Goal: Information Seeking & Learning: Learn about a topic

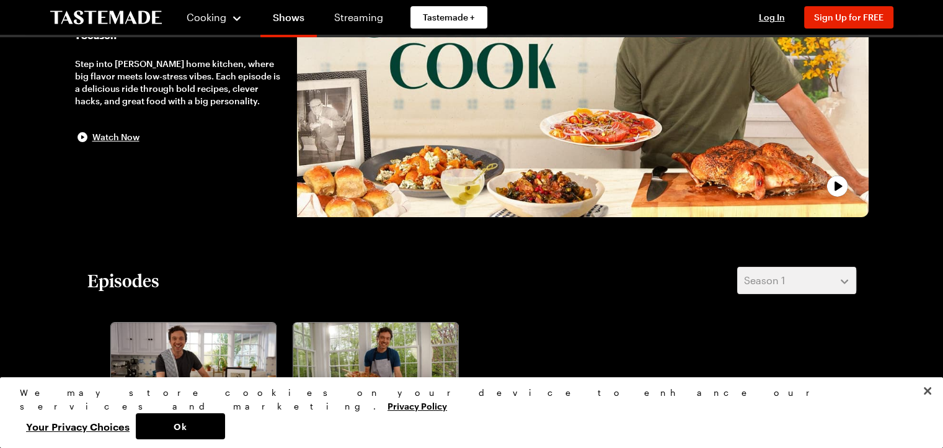
scroll to position [174, 0]
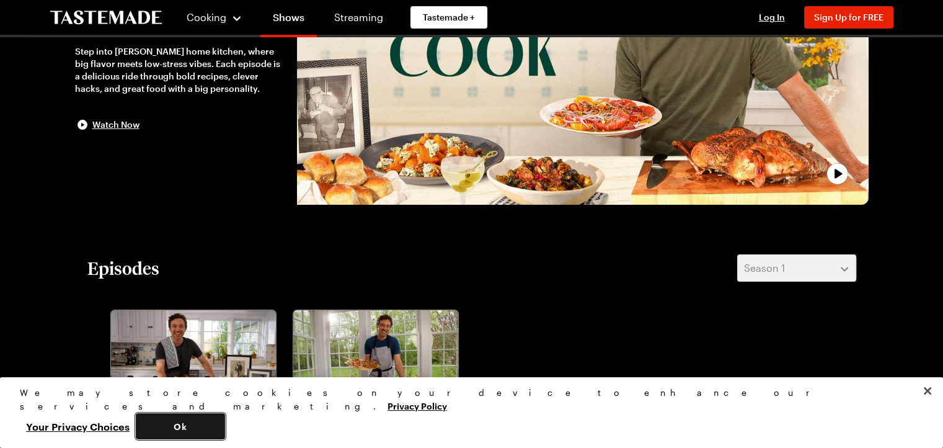
click at [225, 427] on button "Ok" at bounding box center [180, 426] width 89 height 26
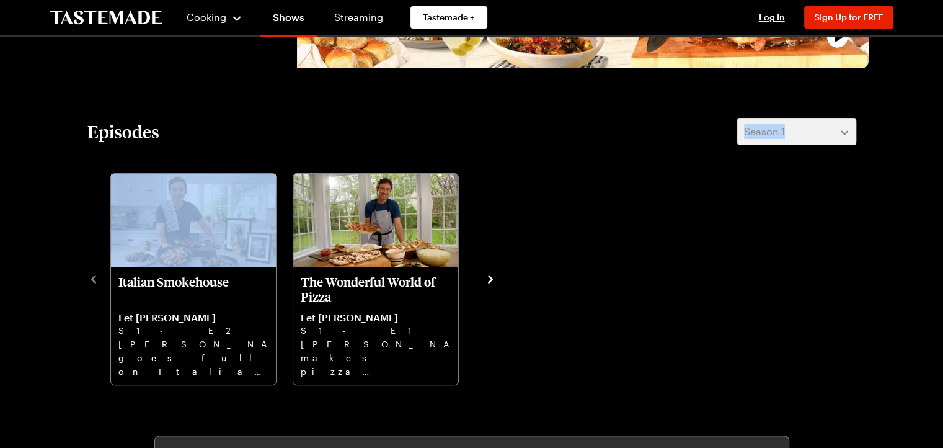
scroll to position [325, 5]
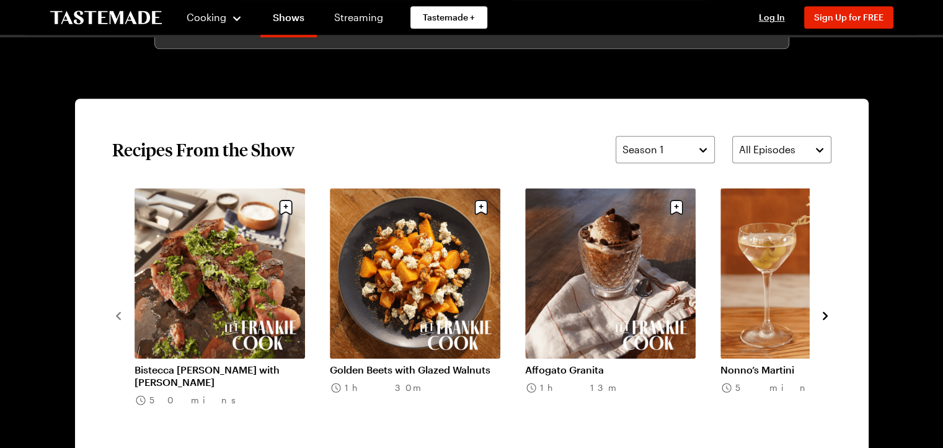
scroll to position [919, 5]
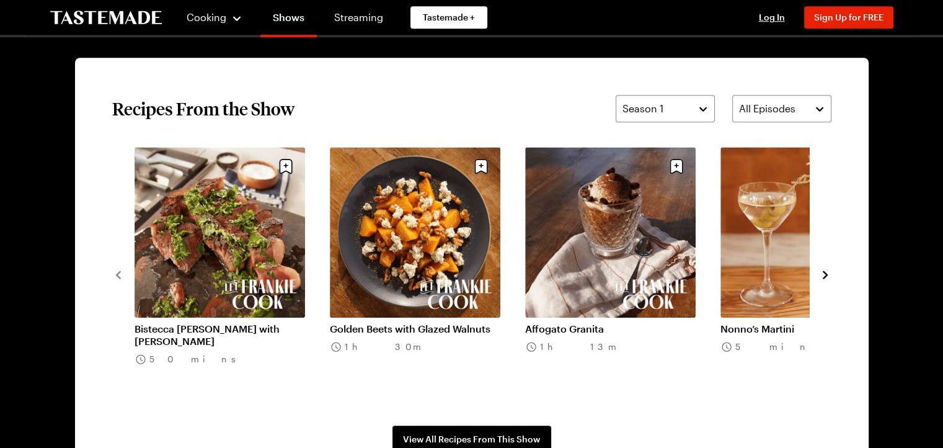
click at [823, 274] on icon "navigate to next item" at bounding box center [825, 274] width 5 height 8
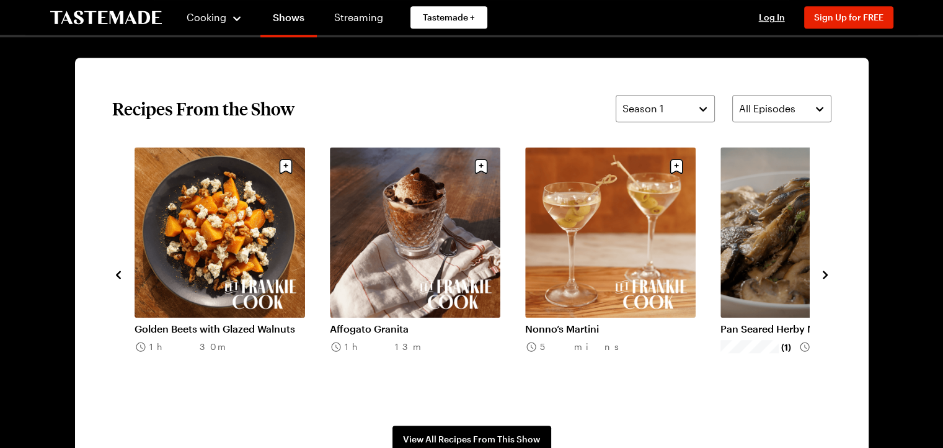
click at [823, 274] on icon "navigate to next item" at bounding box center [825, 274] width 5 height 8
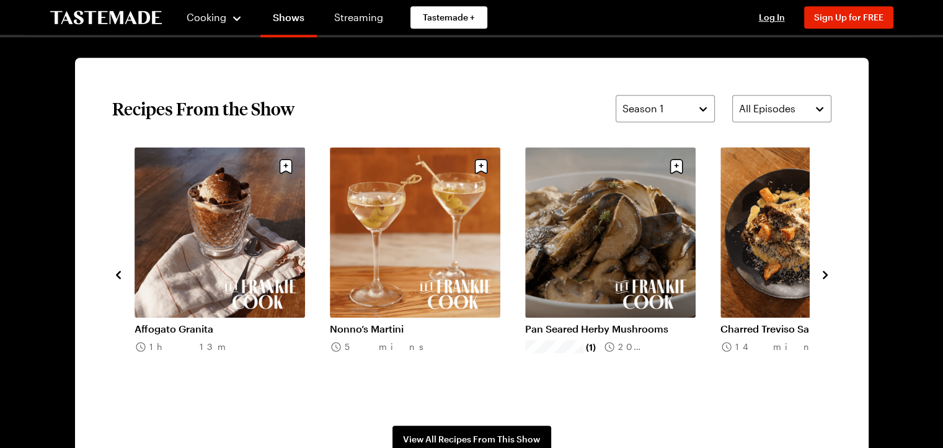
click at [823, 274] on icon "navigate to next item" at bounding box center [825, 274] width 5 height 8
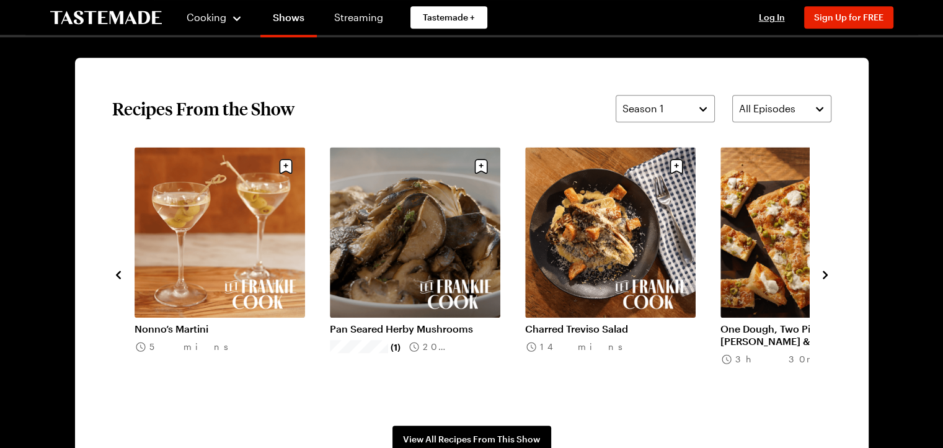
click at [823, 274] on icon "navigate to next item" at bounding box center [825, 274] width 5 height 8
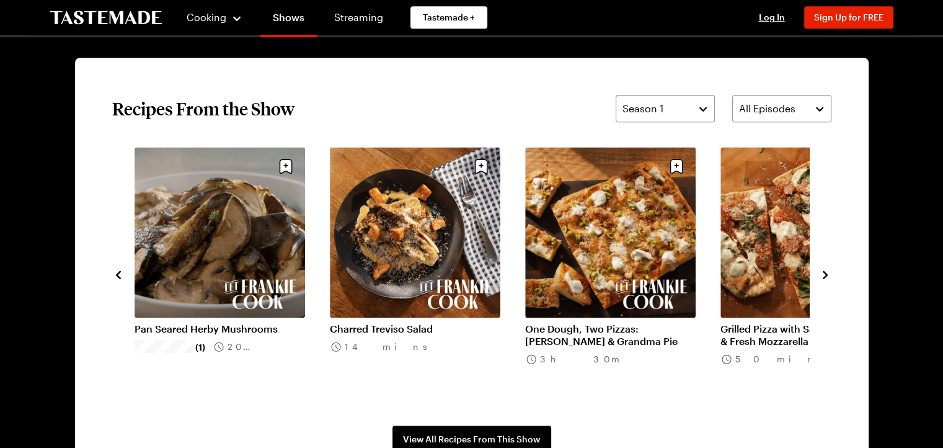
click at [823, 274] on icon "navigate to next item" at bounding box center [825, 274] width 5 height 8
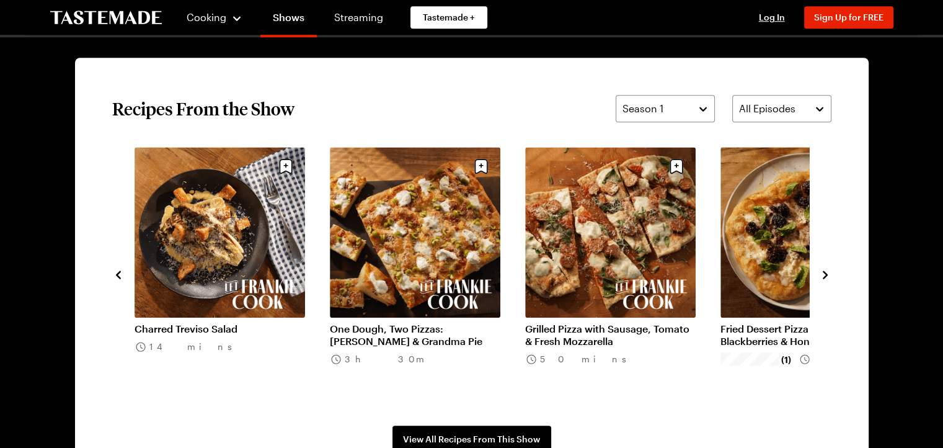
click at [823, 274] on icon "navigate to next item" at bounding box center [825, 274] width 5 height 8
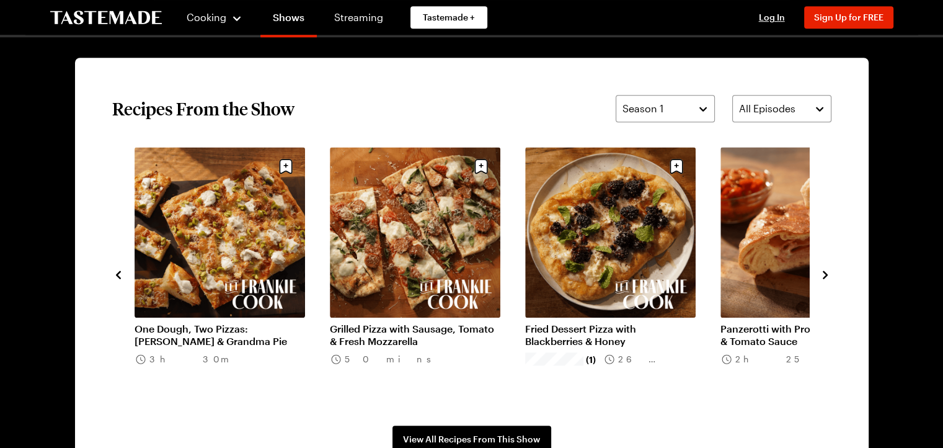
click at [823, 274] on icon "navigate to next item" at bounding box center [825, 274] width 5 height 8
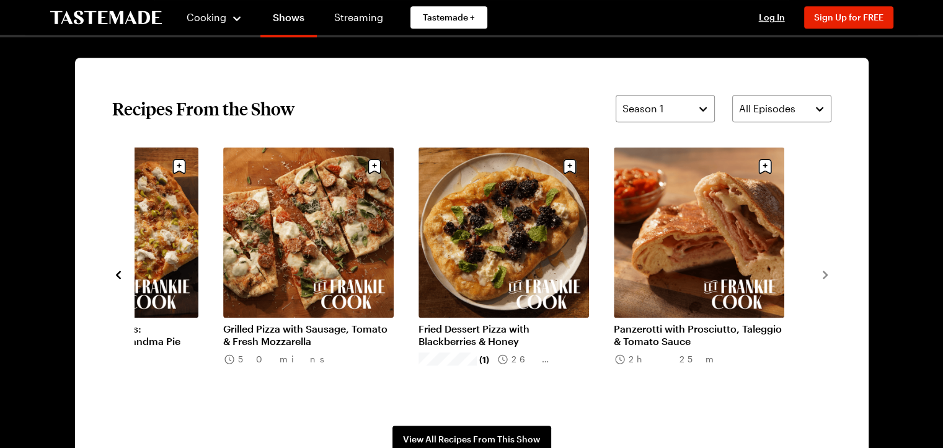
click at [117, 273] on icon "navigate to previous item" at bounding box center [118, 275] width 12 height 12
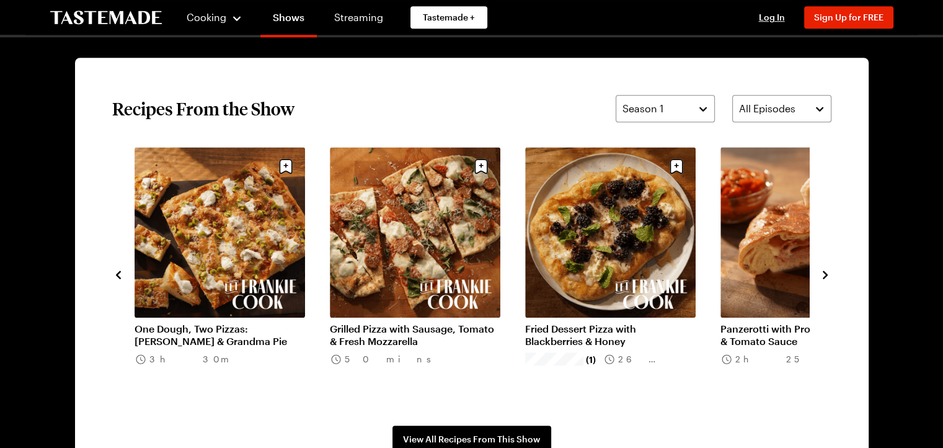
click at [117, 273] on icon "navigate to previous item" at bounding box center [118, 275] width 12 height 12
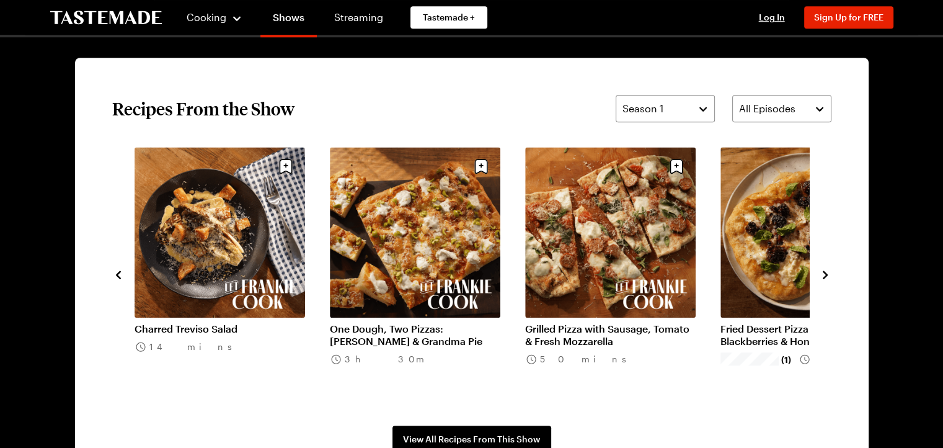
click at [117, 273] on icon "navigate to previous item" at bounding box center [118, 275] width 12 height 12
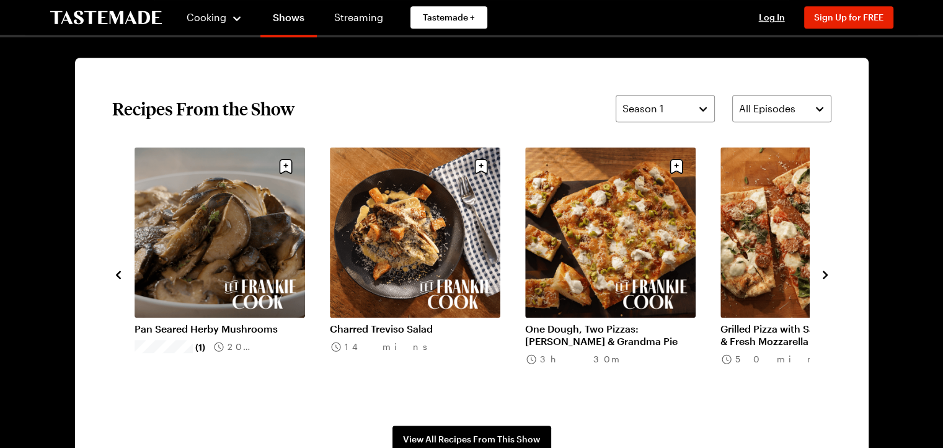
click at [117, 273] on icon "navigate to previous item" at bounding box center [118, 275] width 12 height 12
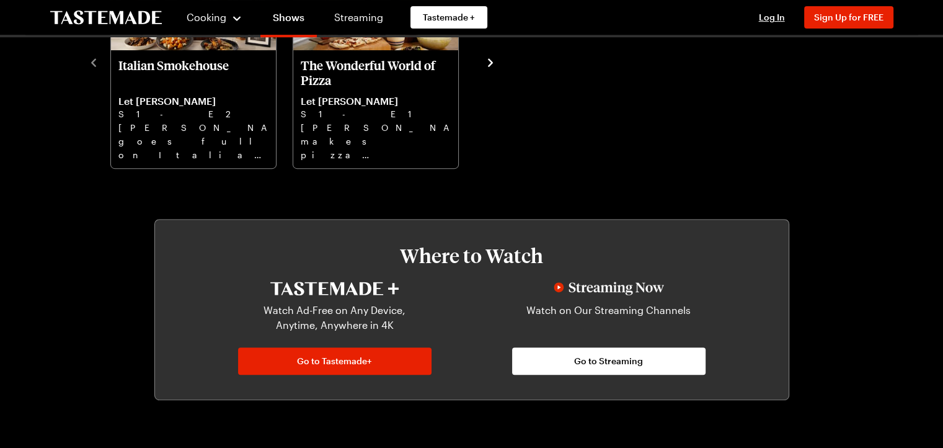
scroll to position [521, 5]
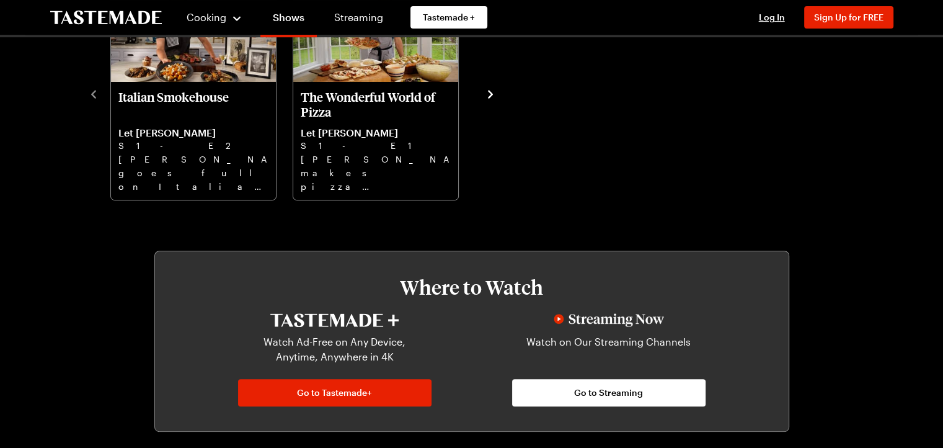
scroll to position [520, 0]
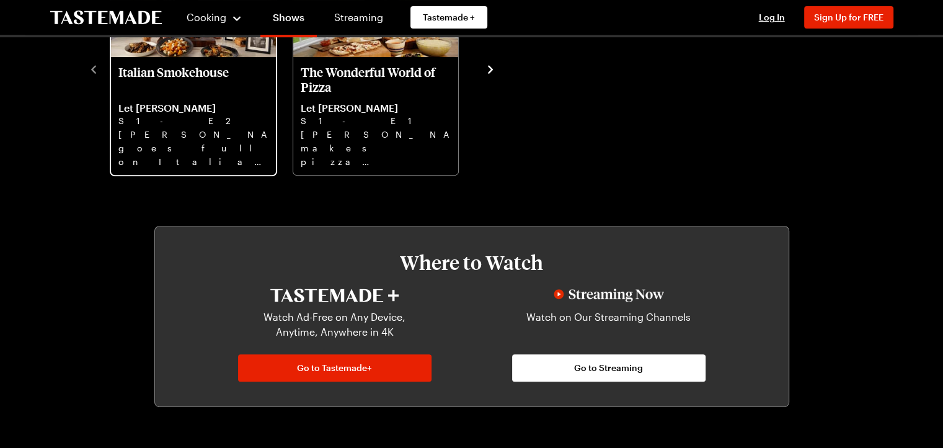
click at [211, 130] on p "Frankie goes full on Italian steakhouse with Treviso salad, ice cold martinis, …" at bounding box center [193, 148] width 150 height 40
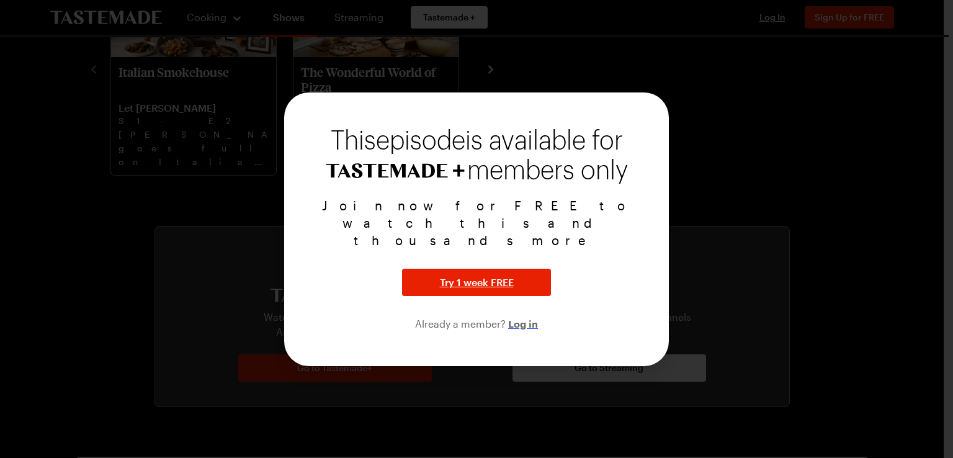
click at [531, 316] on span "Log in" at bounding box center [523, 323] width 30 height 15
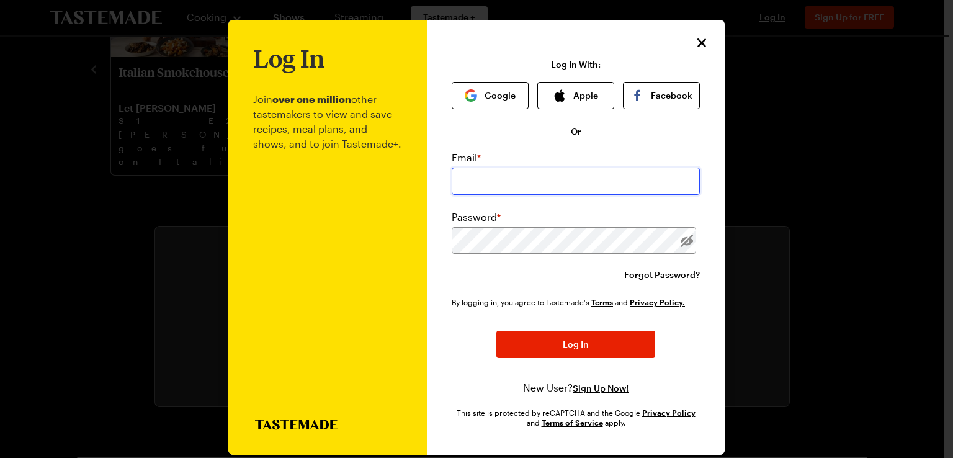
click at [564, 182] on input "email" at bounding box center [576, 180] width 248 height 27
type input "esilverman28@comcast.net"
click at [695, 38] on icon "Close" at bounding box center [702, 42] width 15 height 15
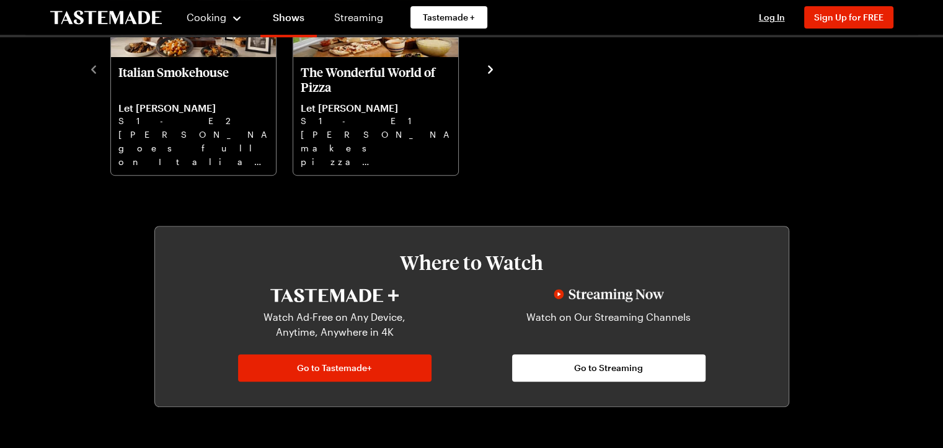
scroll to position [912, 0]
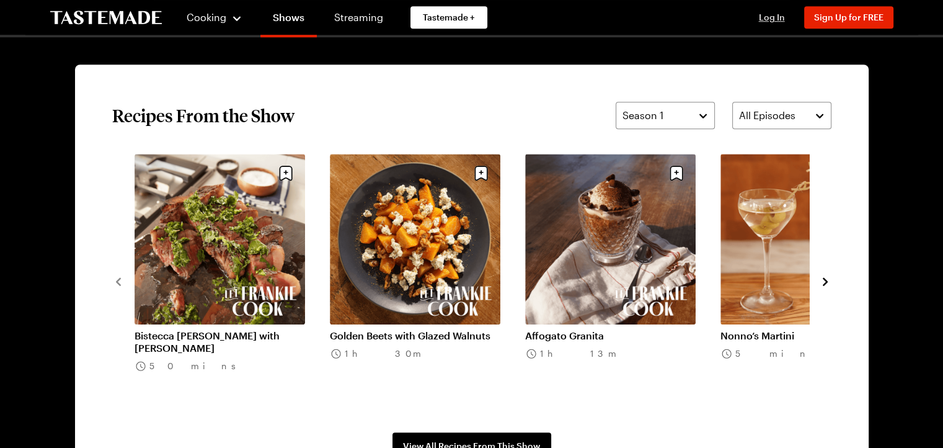
click at [775, 16] on span "Log In" at bounding box center [772, 17] width 26 height 11
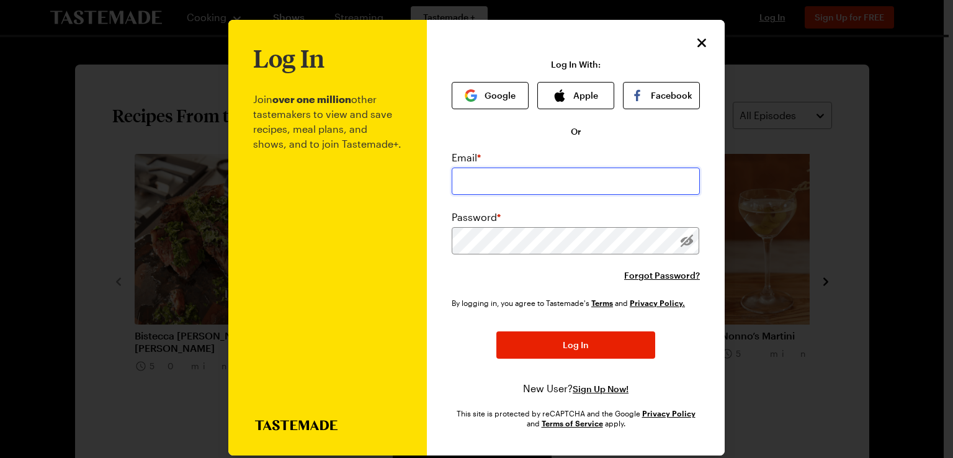
click at [538, 182] on input "email" at bounding box center [576, 180] width 248 height 27
type input "[EMAIL_ADDRESS][DOMAIN_NAME]"
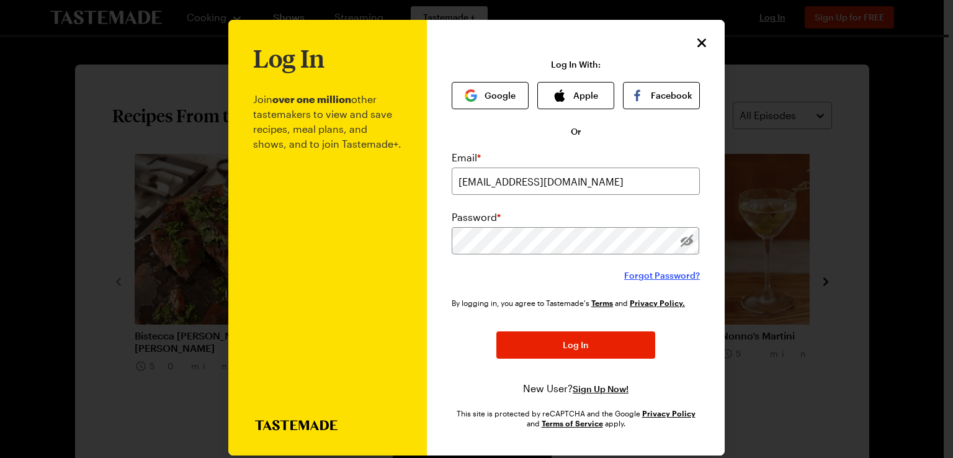
click at [636, 276] on span "Forgot Password?" at bounding box center [662, 275] width 76 height 12
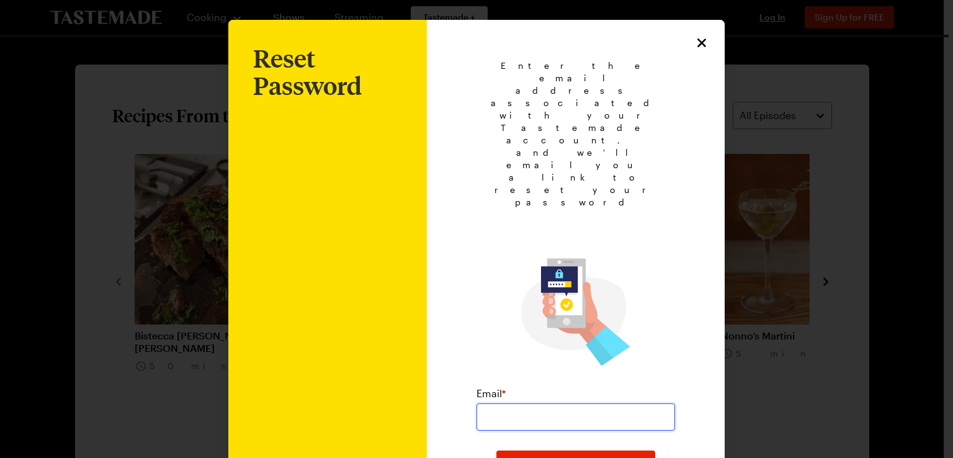
click at [618, 403] on input "email" at bounding box center [575, 416] width 198 height 27
type input "[EMAIL_ADDRESS][DOMAIN_NAME]"
click at [605, 447] on button "Submit" at bounding box center [575, 463] width 159 height 27
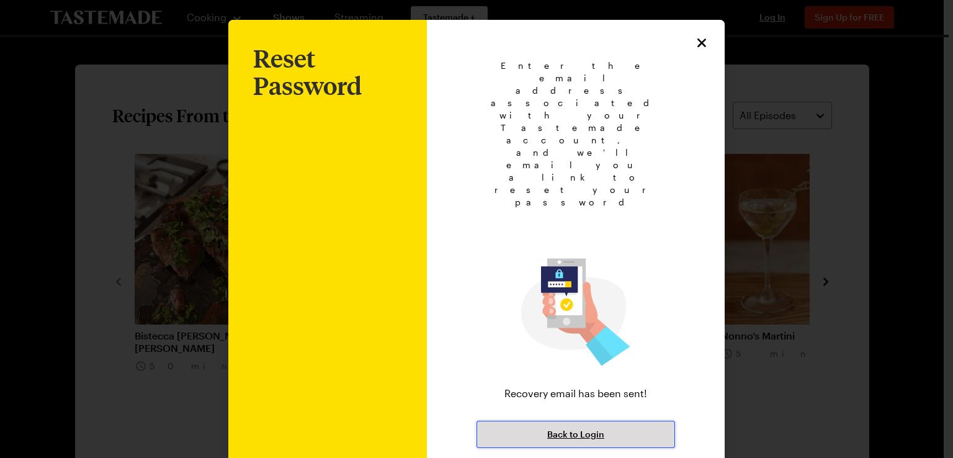
click at [593, 428] on span "Back to Login" at bounding box center [575, 434] width 57 height 12
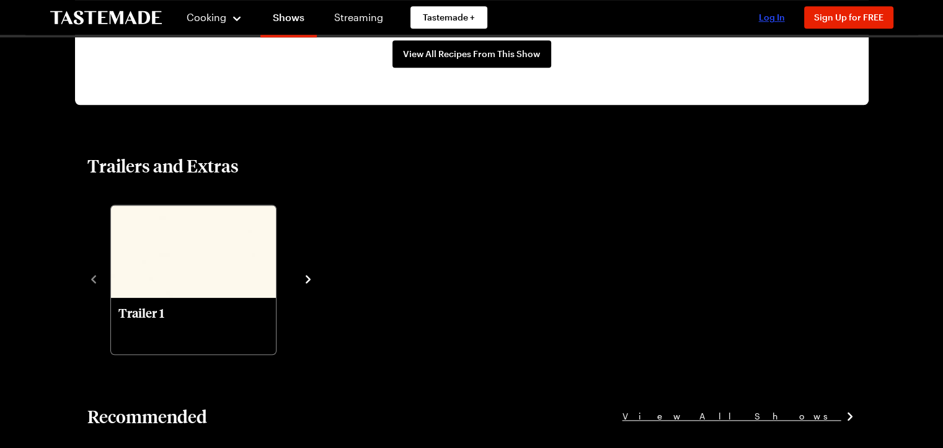
scroll to position [1696, 0]
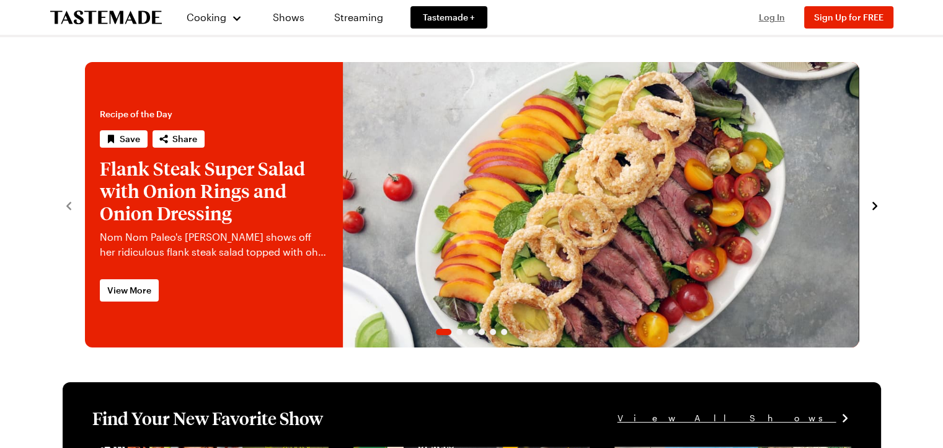
click at [770, 15] on span "Log In" at bounding box center [772, 17] width 26 height 11
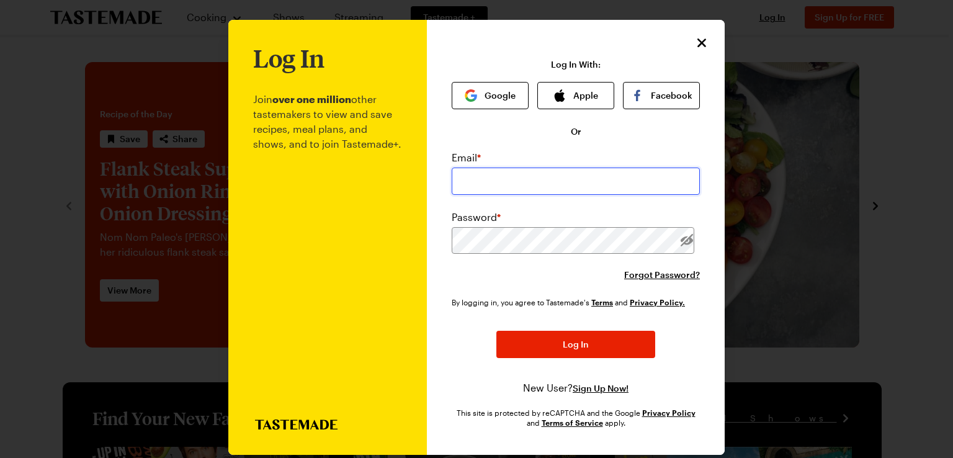
click at [633, 174] on input "email" at bounding box center [576, 180] width 248 height 27
type input "[EMAIL_ADDRESS][DOMAIN_NAME]"
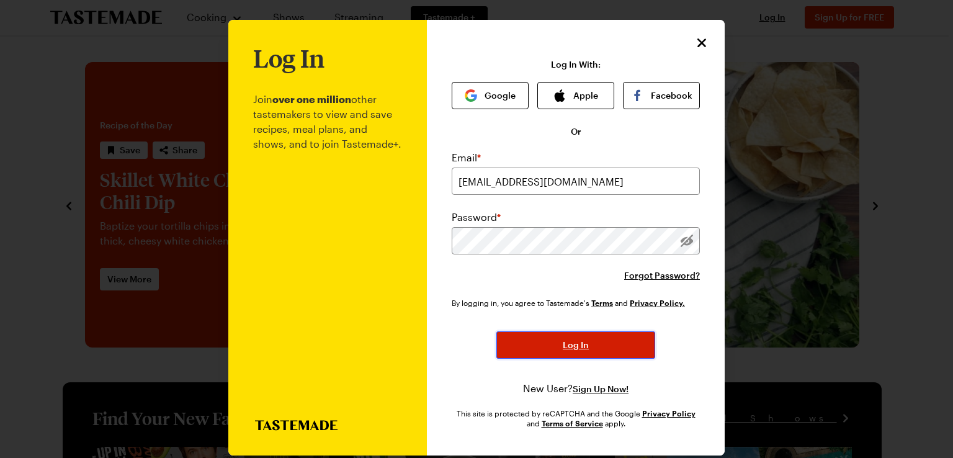
click at [621, 336] on button "Log In" at bounding box center [575, 344] width 159 height 27
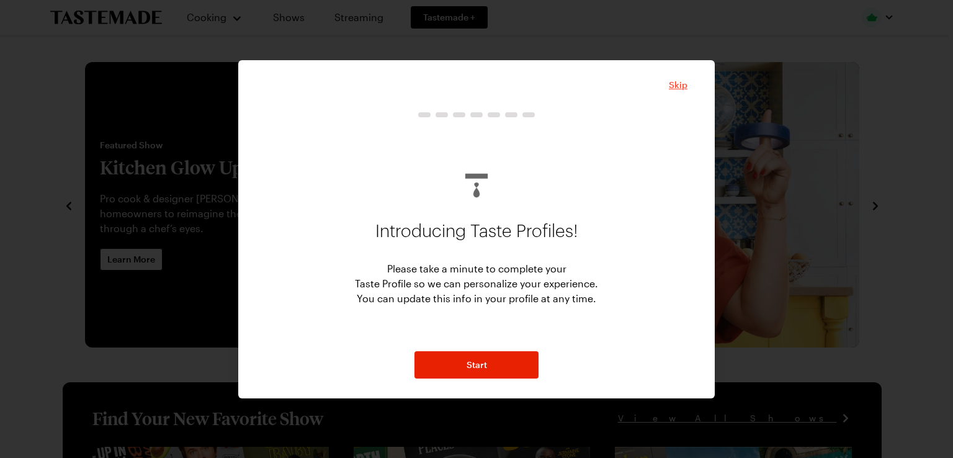
click at [685, 82] on span "Skip" at bounding box center [678, 85] width 19 height 12
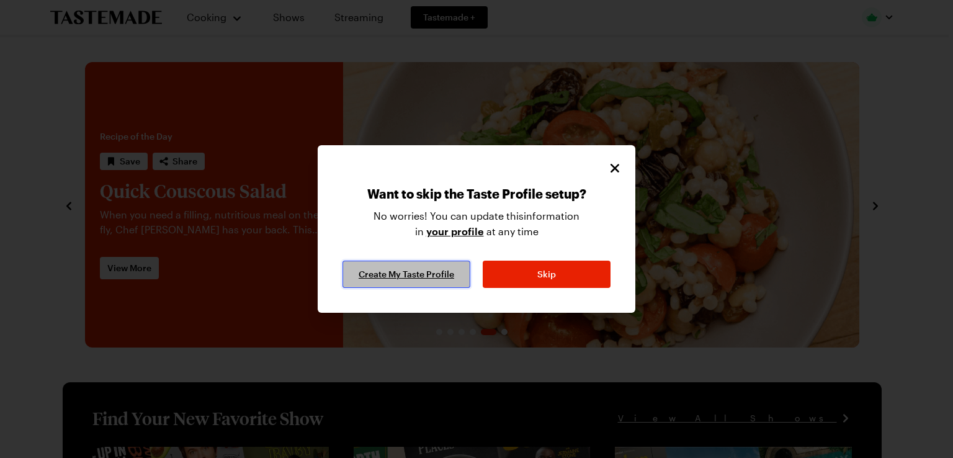
click at [439, 269] on span "Create My Taste Profile" at bounding box center [407, 274] width 96 height 12
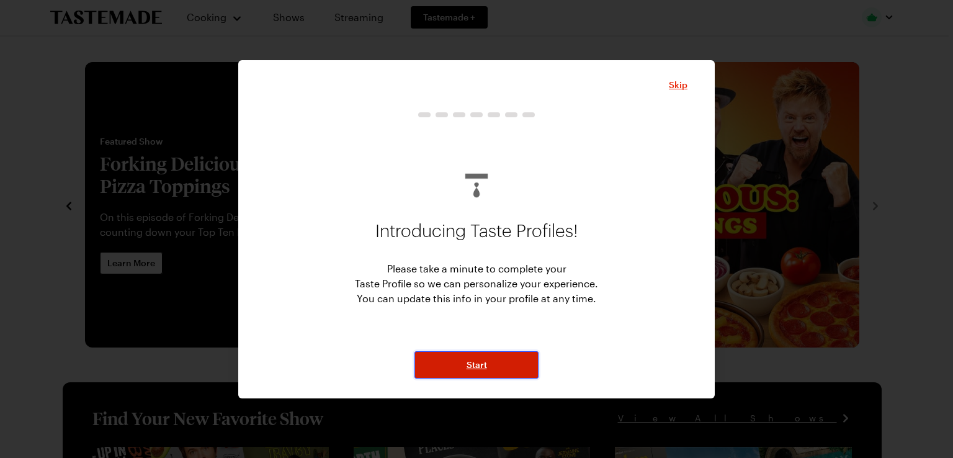
click at [476, 368] on span "Start" at bounding box center [476, 365] width 20 height 12
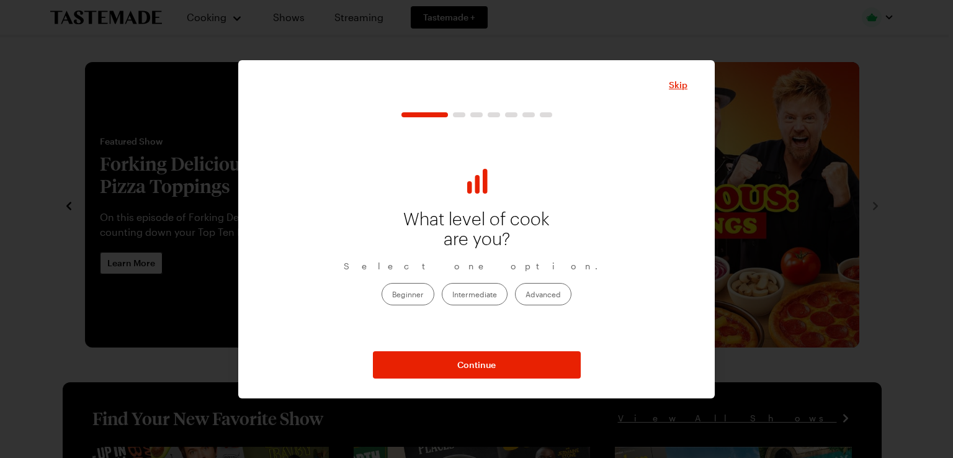
click at [495, 291] on label "Intermediate" at bounding box center [475, 294] width 66 height 22
click at [452, 295] on input "Intermediate" at bounding box center [452, 295] width 0 height 0
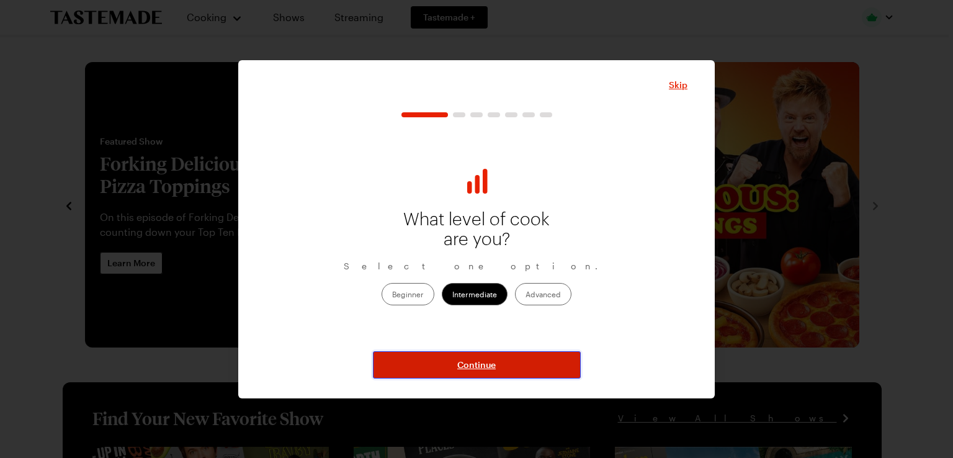
click at [486, 365] on span "Continue" at bounding box center [476, 365] width 38 height 12
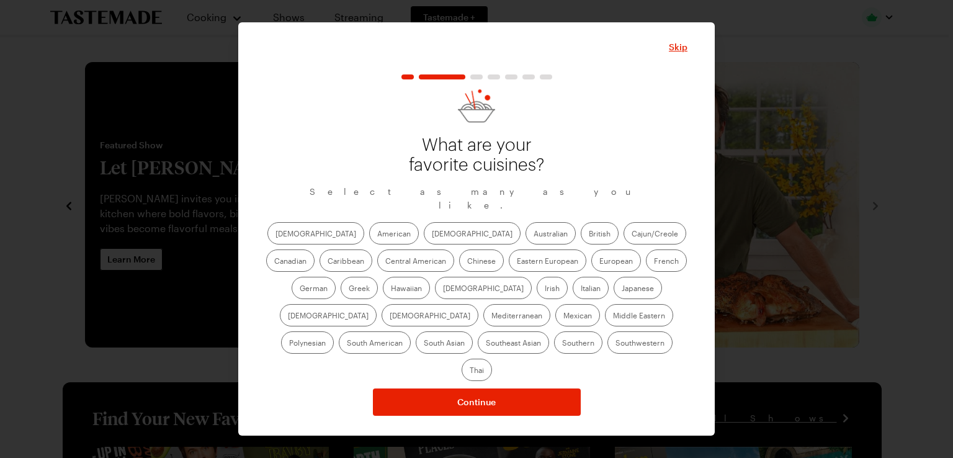
click at [550, 304] on label "Mediterranean" at bounding box center [516, 315] width 67 height 22
click at [491, 316] on input "Mediterranean" at bounding box center [491, 316] width 0 height 0
click at [605, 324] on label "Middle Eastern" at bounding box center [639, 315] width 68 height 22
click at [613, 316] on Eastern "Middle Eastern" at bounding box center [613, 316] width 0 height 0
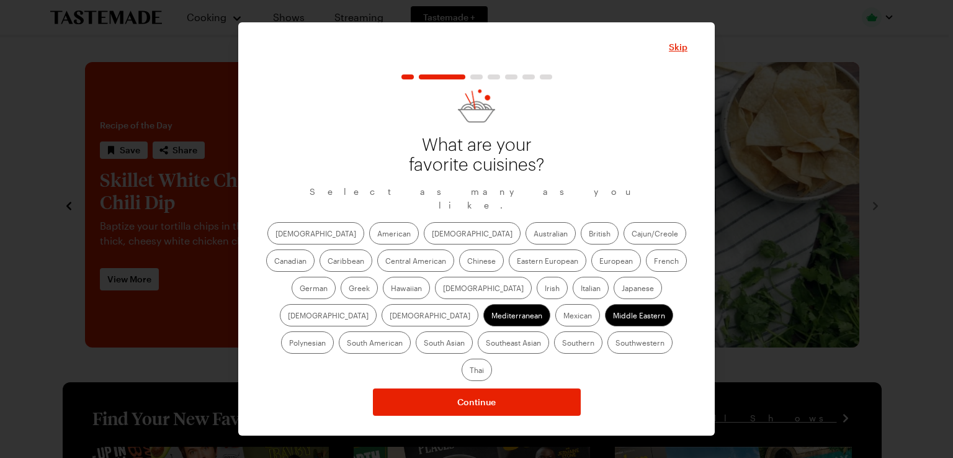
click at [555, 326] on label "Mexican" at bounding box center [577, 315] width 45 height 22
click at [563, 316] on input "Mexican" at bounding box center [563, 316] width 0 height 0
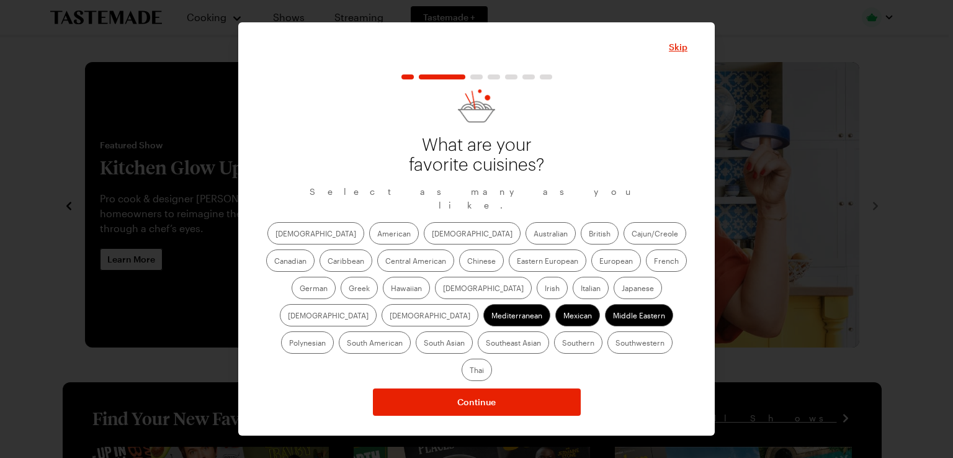
click at [555, 326] on label "Mexican" at bounding box center [577, 315] width 45 height 22
click at [563, 316] on input "Mexican" at bounding box center [563, 316] width 0 height 0
click at [607, 349] on label "Southwestern" at bounding box center [639, 342] width 65 height 22
click at [615, 344] on input "Southwestern" at bounding box center [615, 344] width 0 height 0
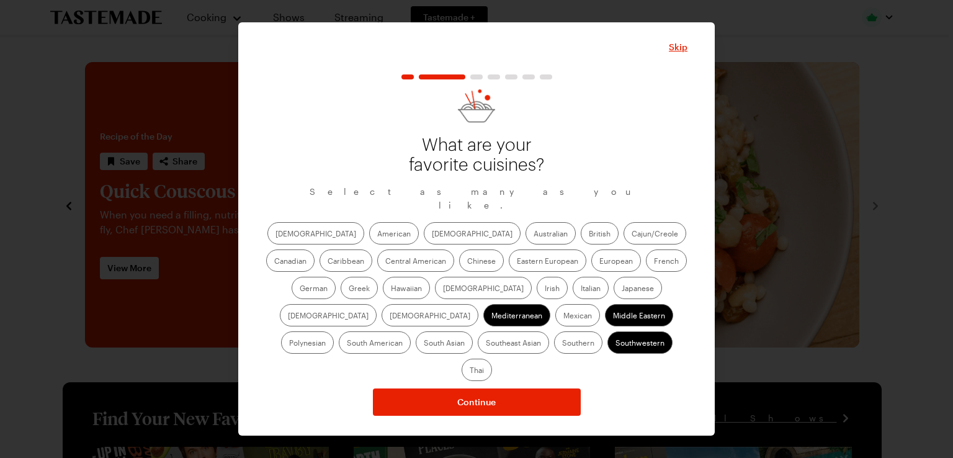
click at [435, 291] on label "[DEMOGRAPHIC_DATA]" at bounding box center [483, 288] width 97 height 22
click at [443, 289] on input "[DEMOGRAPHIC_DATA]" at bounding box center [443, 289] width 0 height 0
click at [509, 264] on label "Eastern European" at bounding box center [548, 260] width 78 height 22
click at [517, 262] on European "Eastern European" at bounding box center [517, 262] width 0 height 0
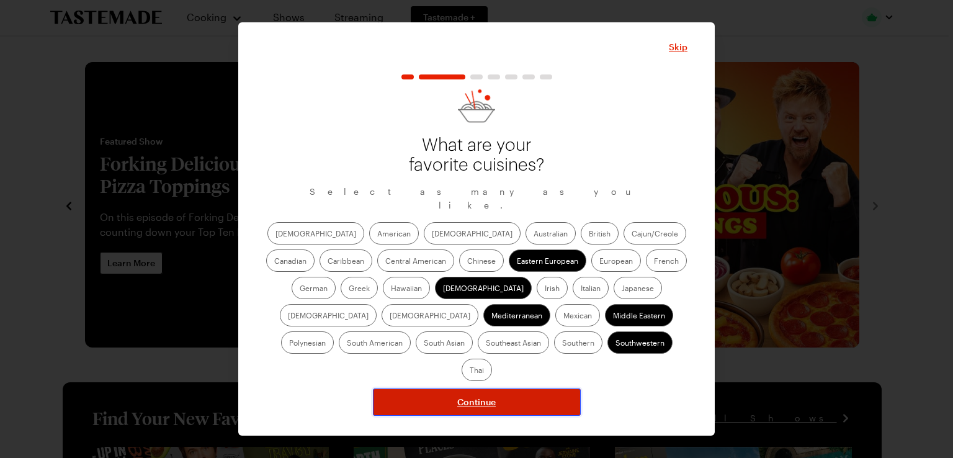
click at [477, 390] on button "Continue" at bounding box center [477, 401] width 208 height 27
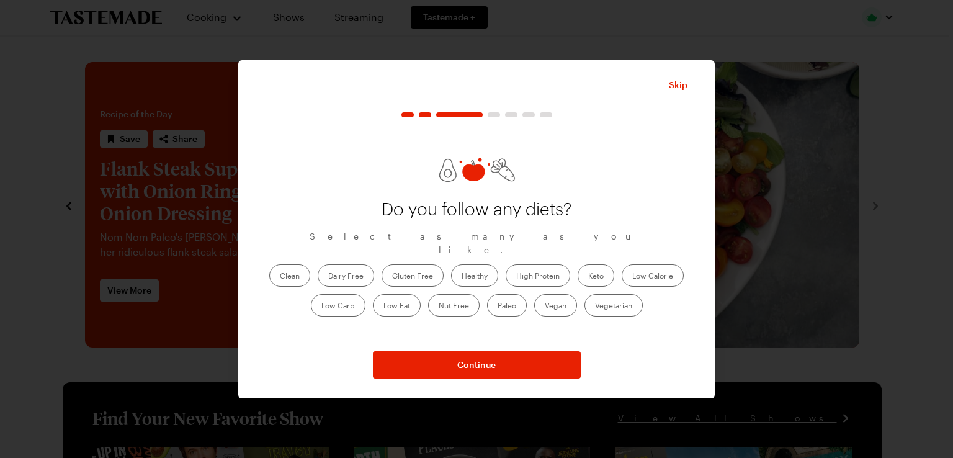
click at [282, 269] on label "Clean" at bounding box center [289, 275] width 41 height 22
click at [280, 277] on input "Clean" at bounding box center [280, 277] width 0 height 0
click at [482, 265] on label "Healthy" at bounding box center [474, 275] width 47 height 22
click at [461, 277] on input "Healthy" at bounding box center [461, 277] width 0 height 0
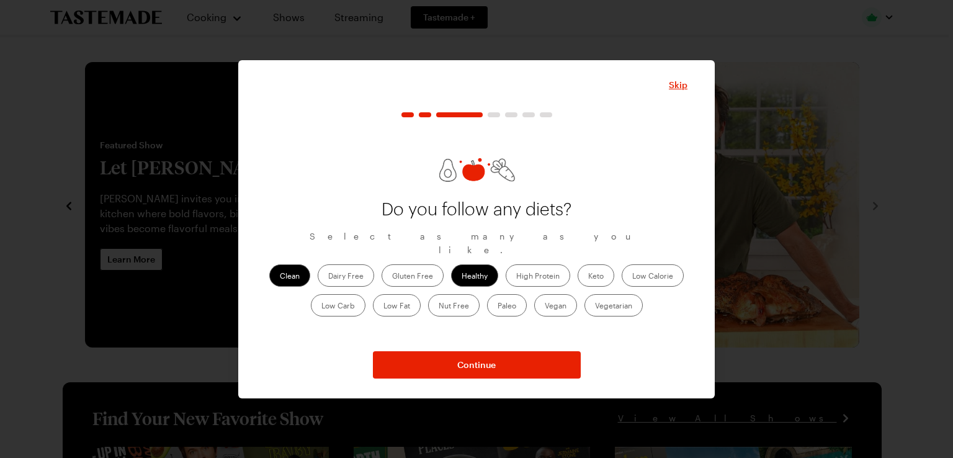
click at [646, 267] on label "Low Calorie" at bounding box center [653, 275] width 62 height 22
click at [632, 277] on Calorie "Low Calorie" at bounding box center [632, 277] width 0 height 0
click at [641, 264] on label "Low Calorie" at bounding box center [653, 275] width 62 height 22
click at [632, 277] on Calorie "Low Calorie" at bounding box center [632, 277] width 0 height 0
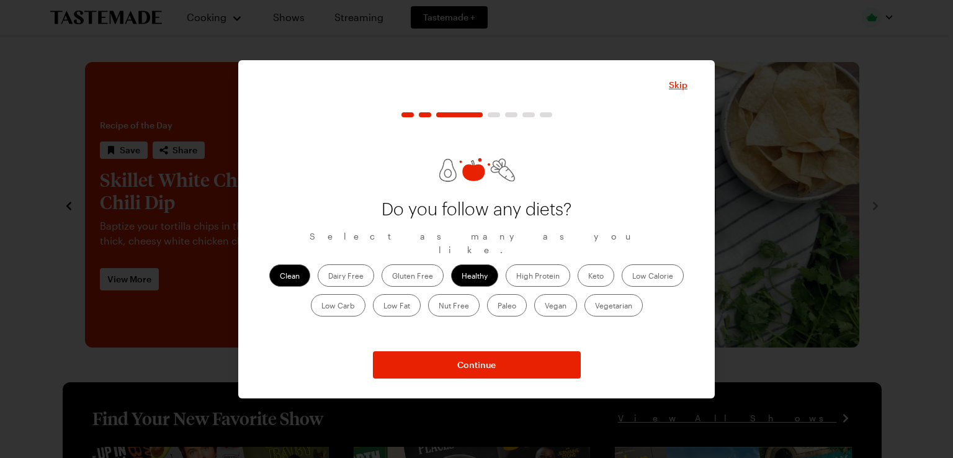
click at [328, 294] on label "Low Carb" at bounding box center [338, 305] width 55 height 22
click at [321, 306] on Carb "Low Carb" at bounding box center [321, 306] width 0 height 0
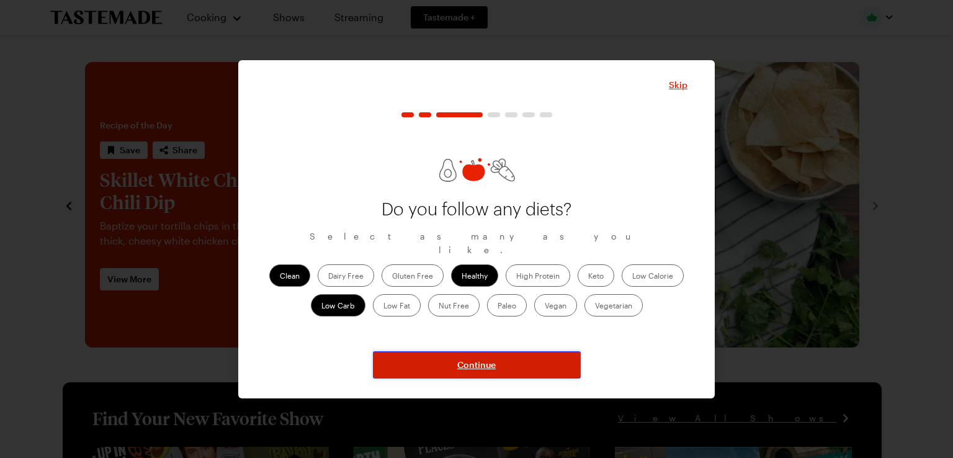
click at [430, 367] on button "Continue" at bounding box center [477, 364] width 208 height 27
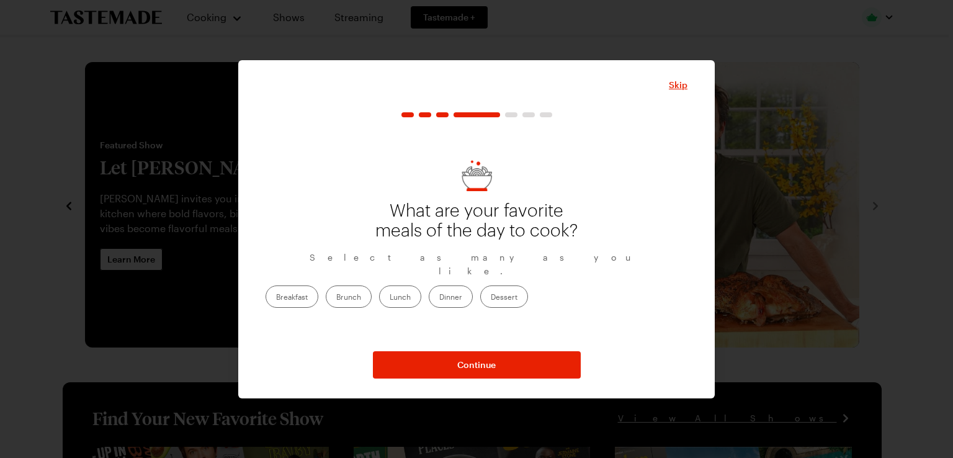
click at [473, 287] on label "Dinner" at bounding box center [451, 296] width 44 height 22
click at [439, 298] on input "Dinner" at bounding box center [439, 298] width 0 height 0
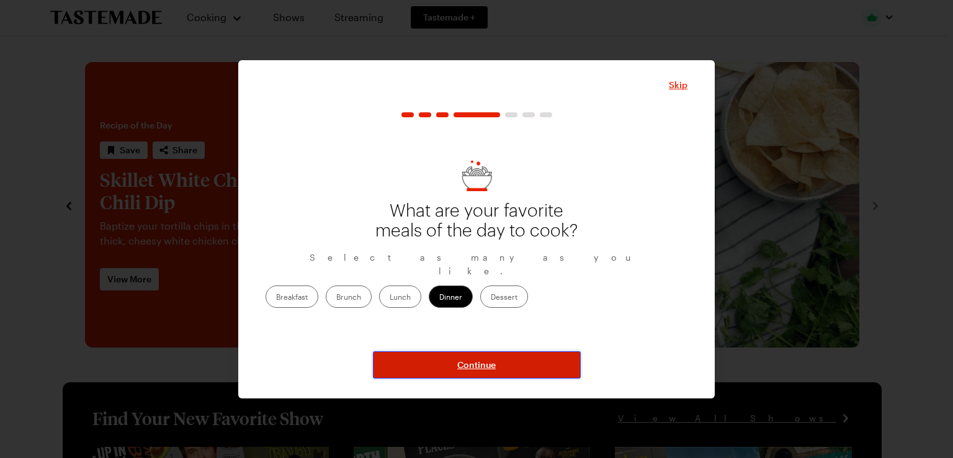
click at [499, 360] on button "Continue" at bounding box center [477, 364] width 208 height 27
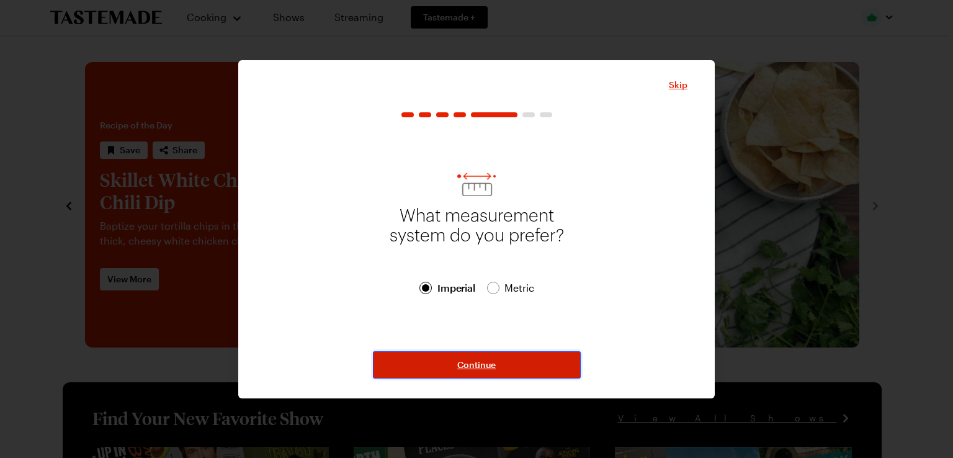
click at [481, 363] on span "Continue" at bounding box center [476, 365] width 38 height 12
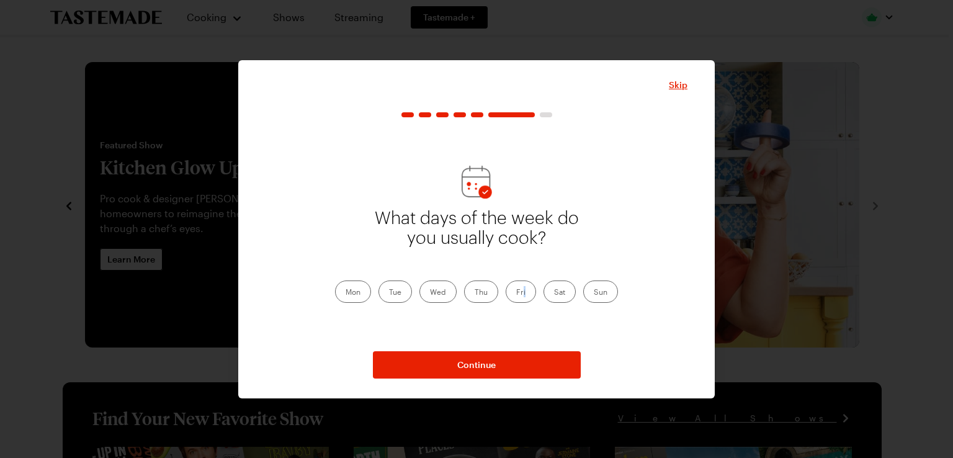
drag, startPoint x: 524, startPoint y: 296, endPoint x: 522, endPoint y: 288, distance: 7.5
click at [522, 288] on label "Fri" at bounding box center [521, 291] width 30 height 22
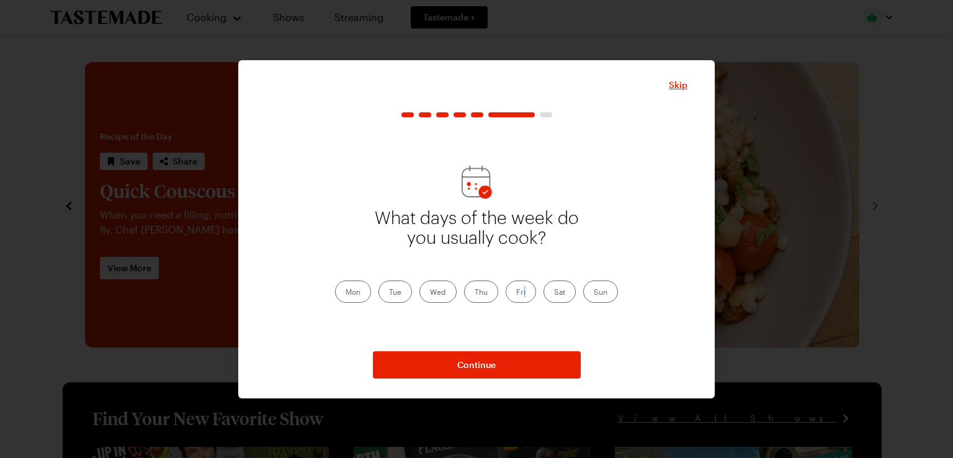
click at [522, 288] on label "Fri" at bounding box center [521, 291] width 30 height 22
click at [516, 293] on input "Fri" at bounding box center [516, 293] width 0 height 0
click at [550, 293] on label "Sat" at bounding box center [559, 291] width 32 height 22
click at [554, 293] on input "Sat" at bounding box center [554, 293] width 0 height 0
click at [595, 293] on label "Sun" at bounding box center [600, 291] width 35 height 22
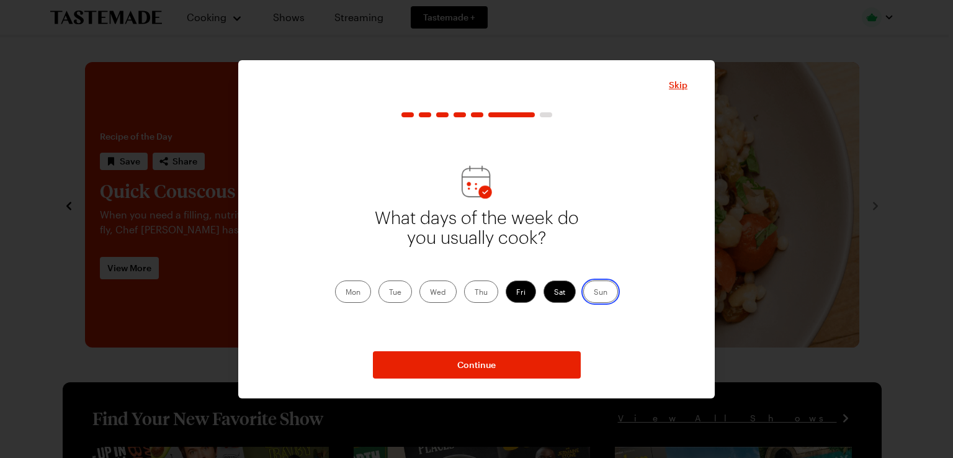
click at [594, 293] on input "Sun" at bounding box center [594, 293] width 0 height 0
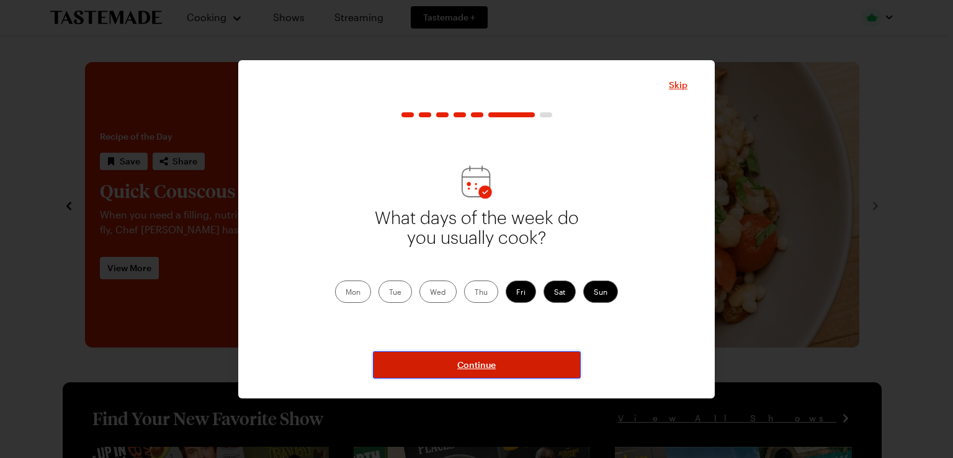
click at [521, 368] on button "Continue" at bounding box center [477, 364] width 208 height 27
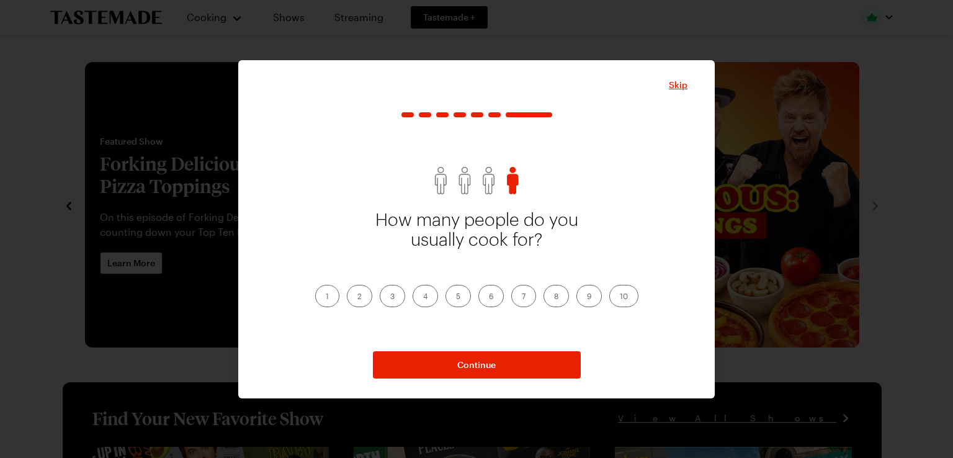
click at [422, 300] on label "4" at bounding box center [424, 296] width 25 height 22
click at [423, 297] on input "4" at bounding box center [423, 297] width 0 height 0
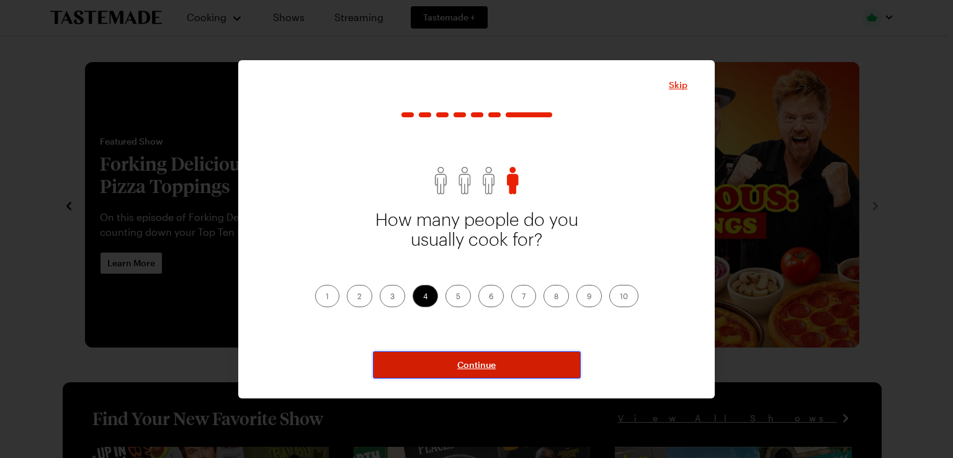
click at [419, 365] on button "Continue" at bounding box center [477, 364] width 208 height 27
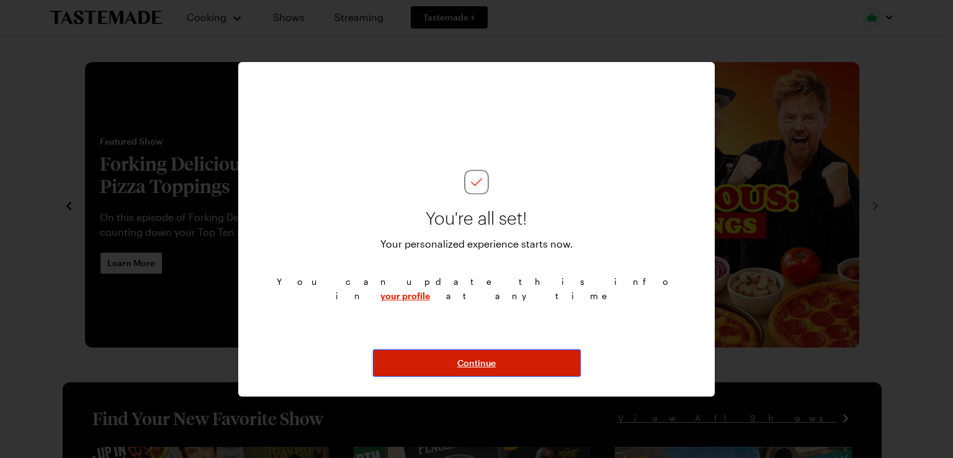
click at [474, 362] on span "Continue" at bounding box center [476, 363] width 38 height 12
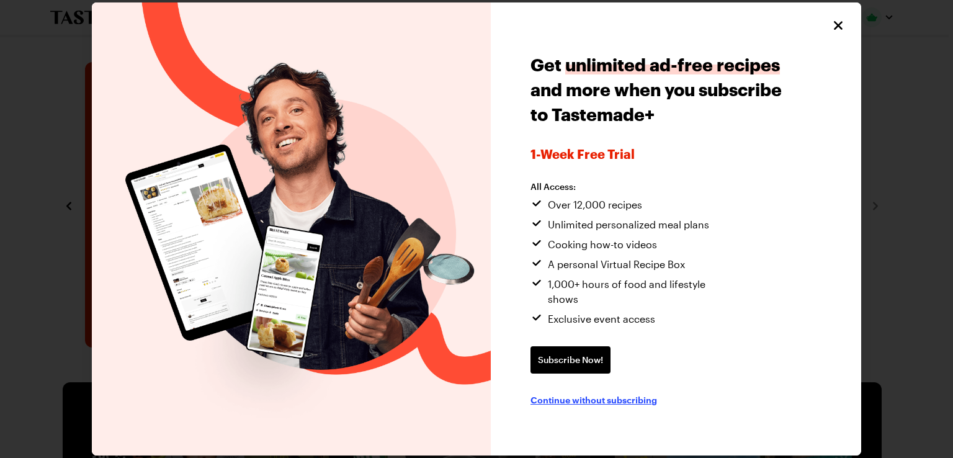
click at [586, 393] on span "Continue without subscribing" at bounding box center [593, 399] width 127 height 12
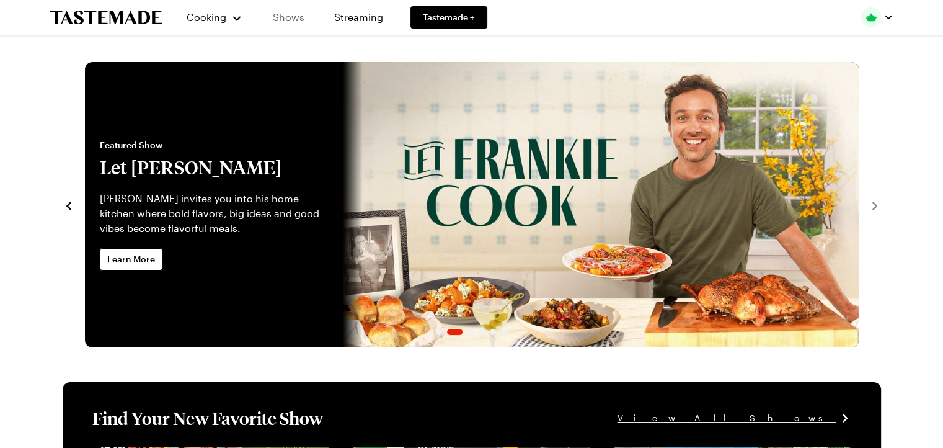
click at [287, 23] on link "Shows" at bounding box center [289, 17] width 56 height 35
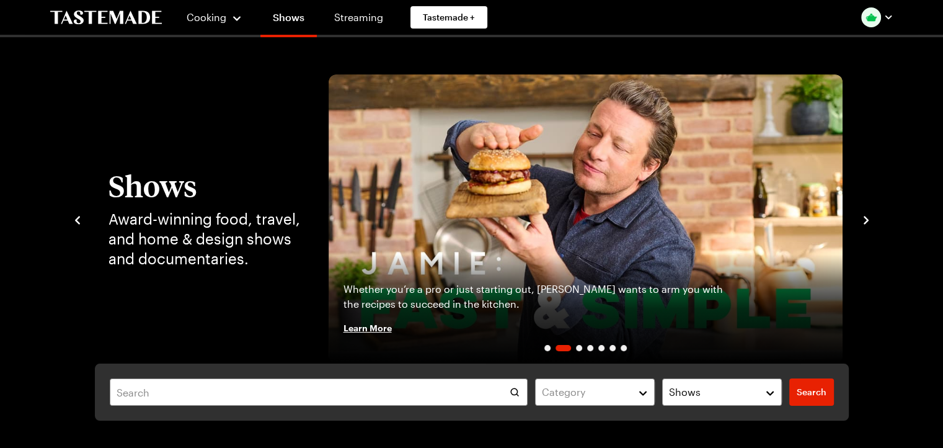
click at [868, 221] on icon "navigate to next item" at bounding box center [866, 220] width 12 height 12
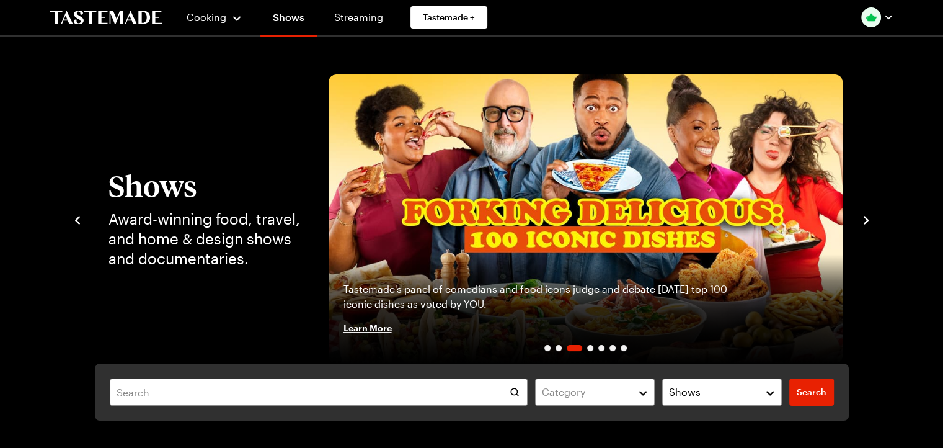
click at [868, 221] on icon "navigate to next item" at bounding box center [866, 220] width 12 height 12
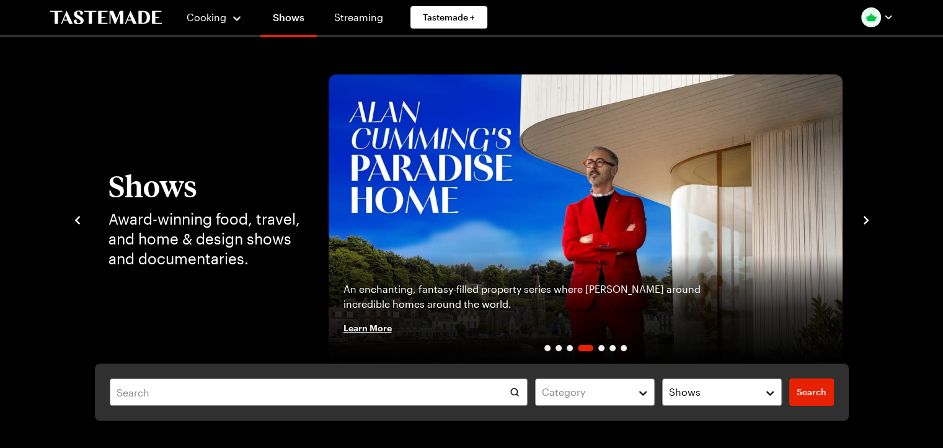
click at [868, 221] on icon "navigate to next item" at bounding box center [866, 220] width 12 height 12
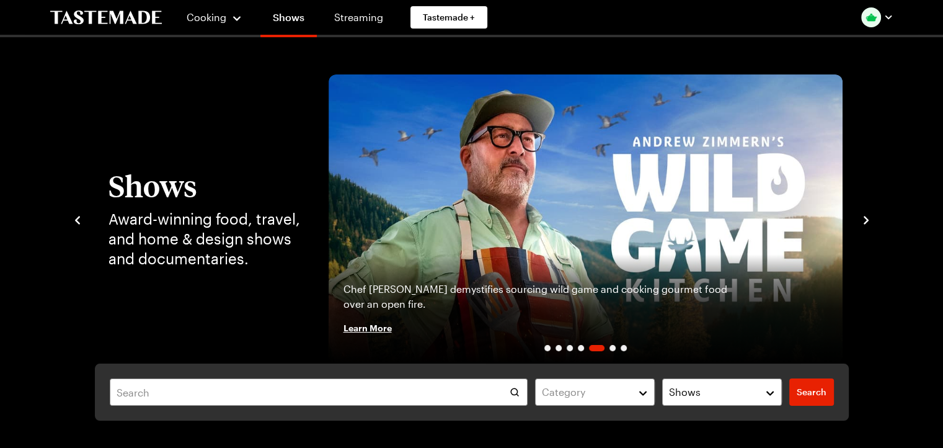
click at [868, 221] on icon "navigate to next item" at bounding box center [866, 220] width 12 height 12
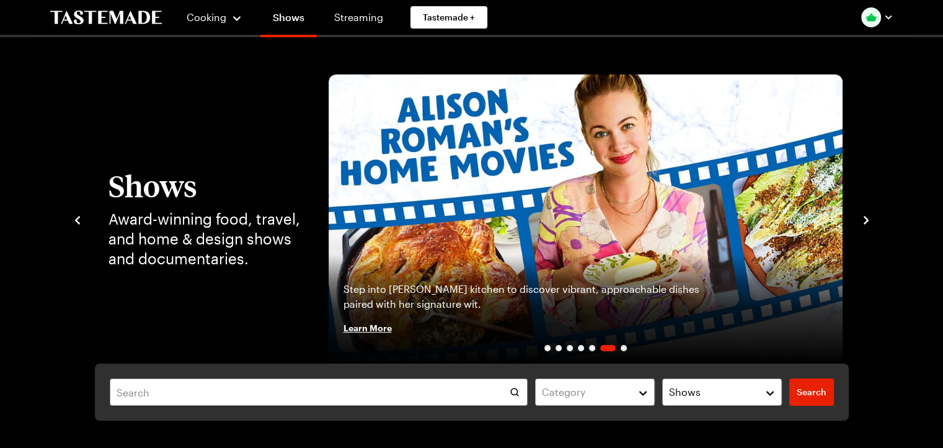
click at [868, 221] on icon "navigate to next item" at bounding box center [866, 220] width 12 height 12
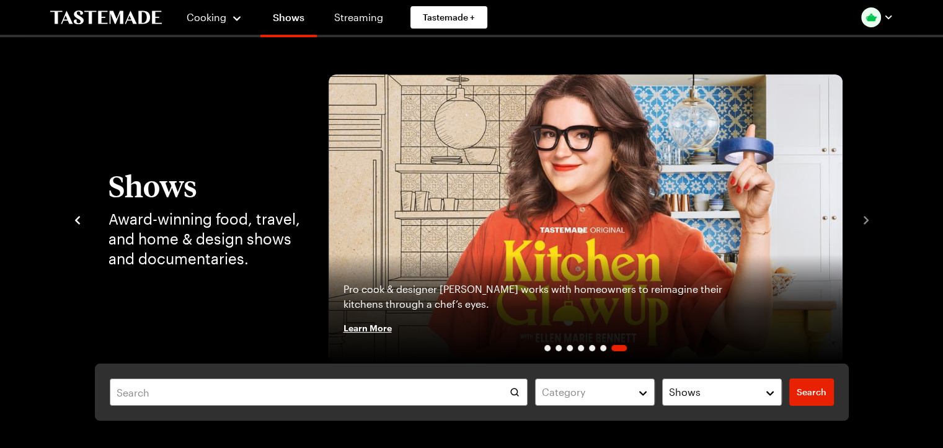
click at [74, 224] on icon "navigate to previous item" at bounding box center [77, 220] width 12 height 12
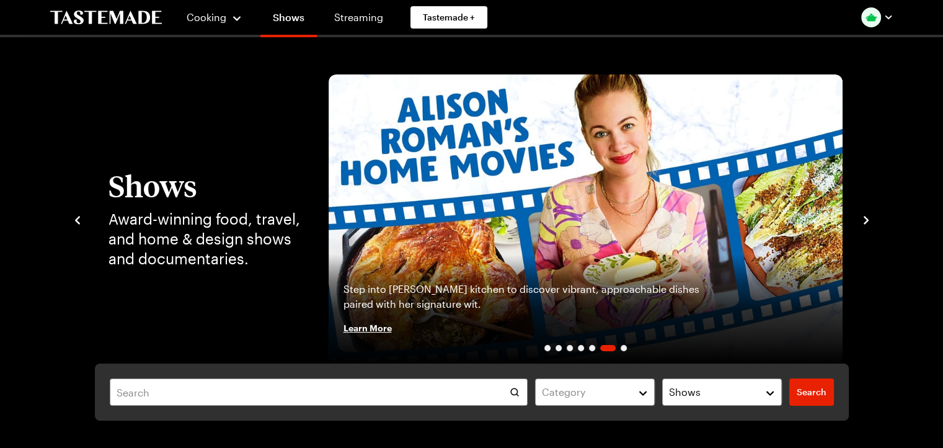
click at [74, 224] on icon "navigate to previous item" at bounding box center [77, 220] width 12 height 12
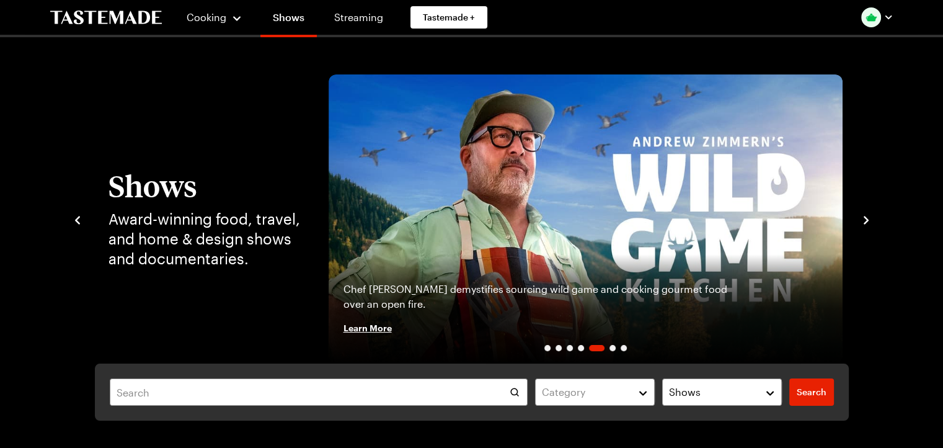
click at [74, 224] on icon "navigate to previous item" at bounding box center [77, 220] width 12 height 12
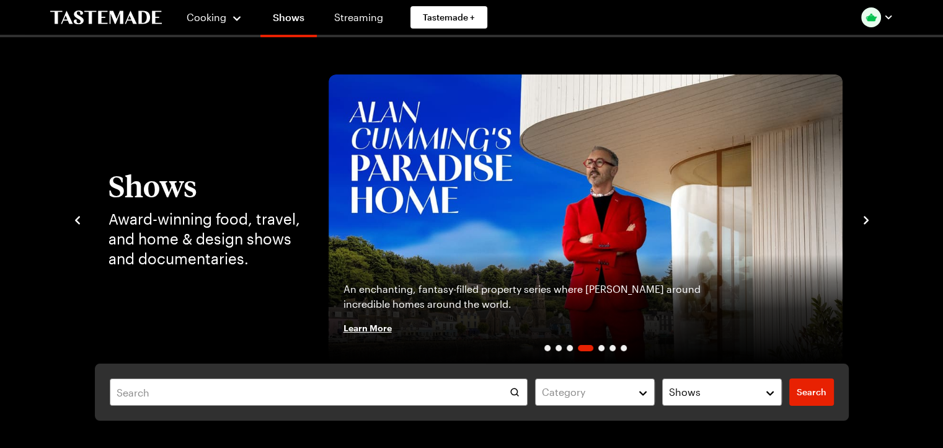
click at [74, 224] on icon "navigate to previous item" at bounding box center [77, 220] width 12 height 12
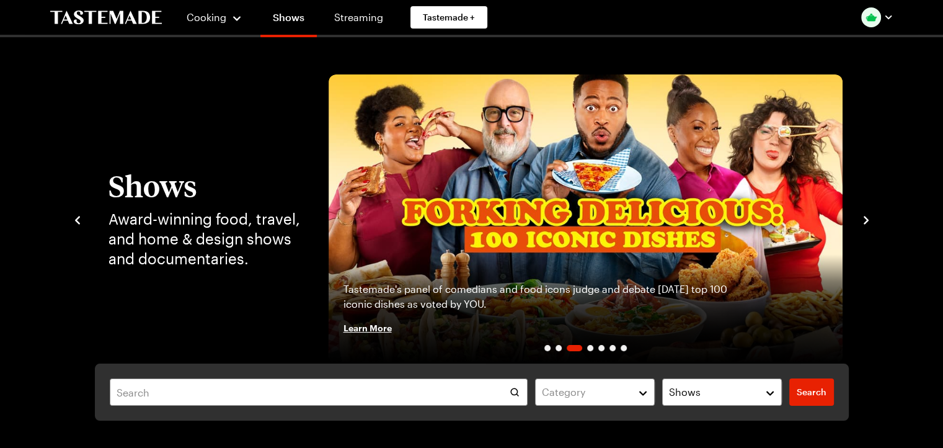
click at [74, 224] on icon "navigate to previous item" at bounding box center [77, 220] width 12 height 12
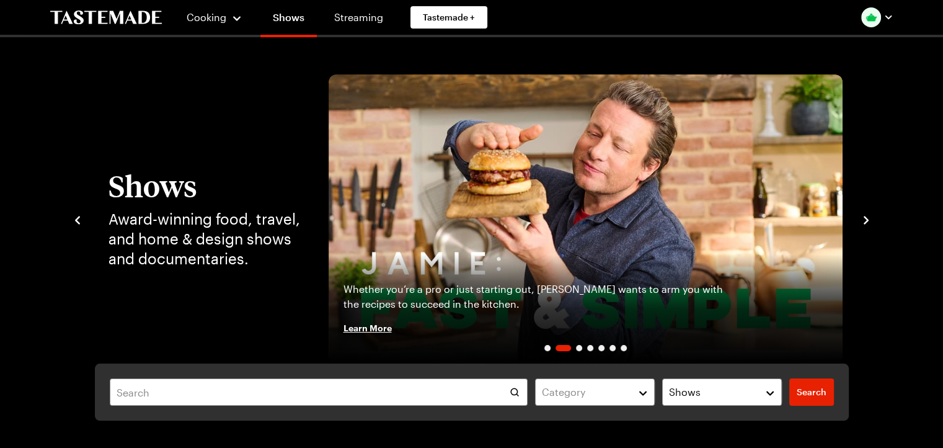
click at [74, 224] on icon "navigate to previous item" at bounding box center [77, 220] width 12 height 12
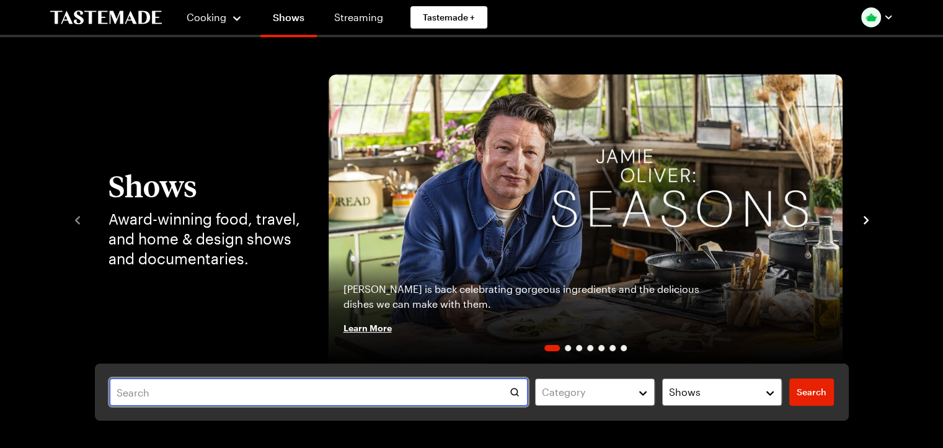
click at [290, 380] on input "text" at bounding box center [319, 391] width 419 height 27
click at [280, 395] on input "text" at bounding box center [319, 391] width 419 height 27
type input "let [PERSON_NAME]"
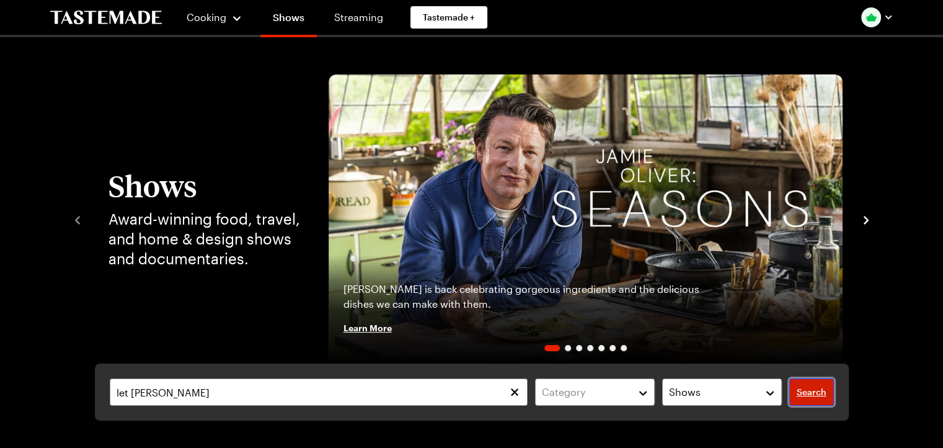
click at [831, 398] on link "Search" at bounding box center [812, 391] width 45 height 27
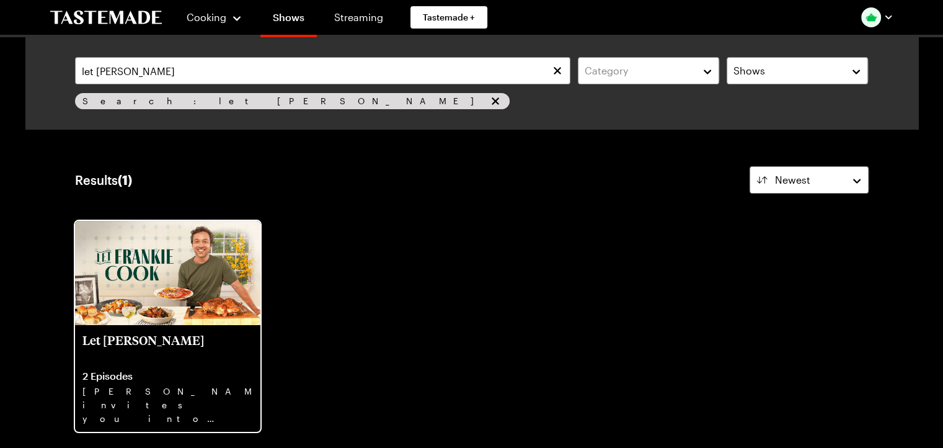
click at [197, 370] on p "2 Episodes" at bounding box center [167, 376] width 171 height 12
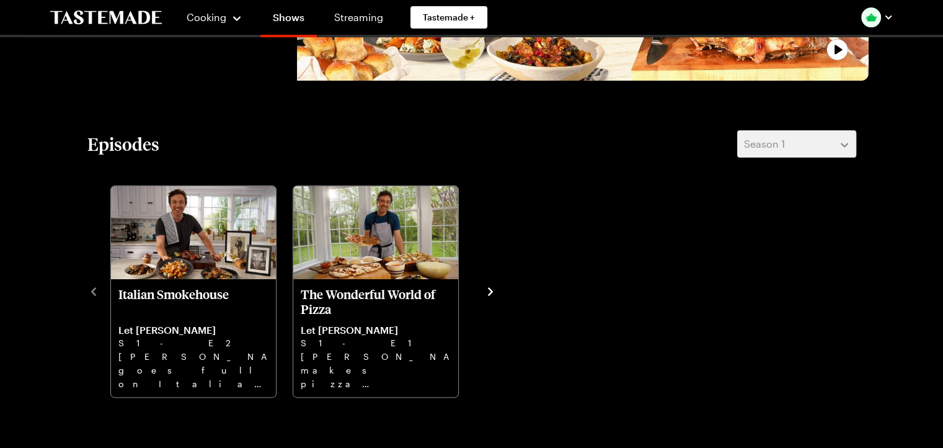
scroll to position [322, 0]
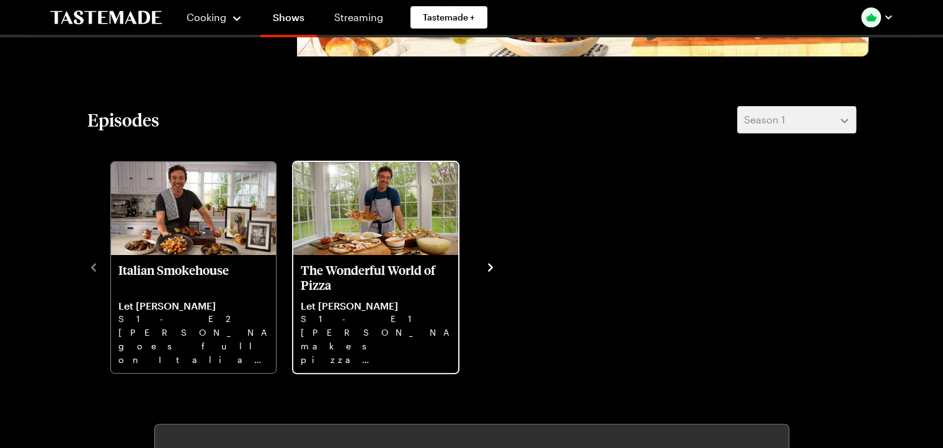
click at [406, 308] on p "Let [PERSON_NAME]" at bounding box center [376, 306] width 150 height 12
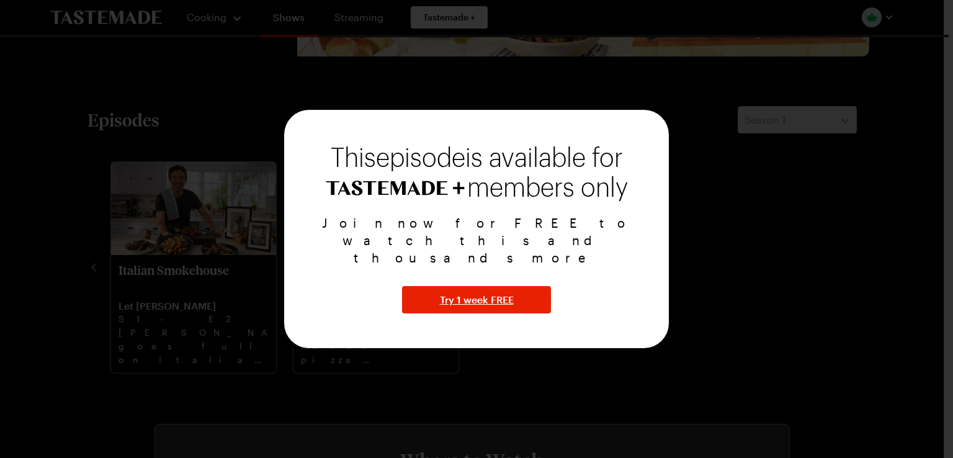
click at [737, 246] on div at bounding box center [476, 229] width 953 height 458
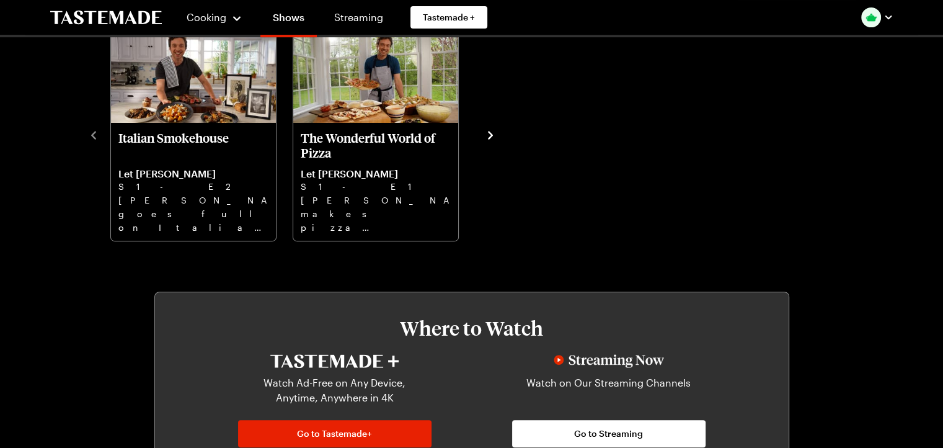
scroll to position [536, 0]
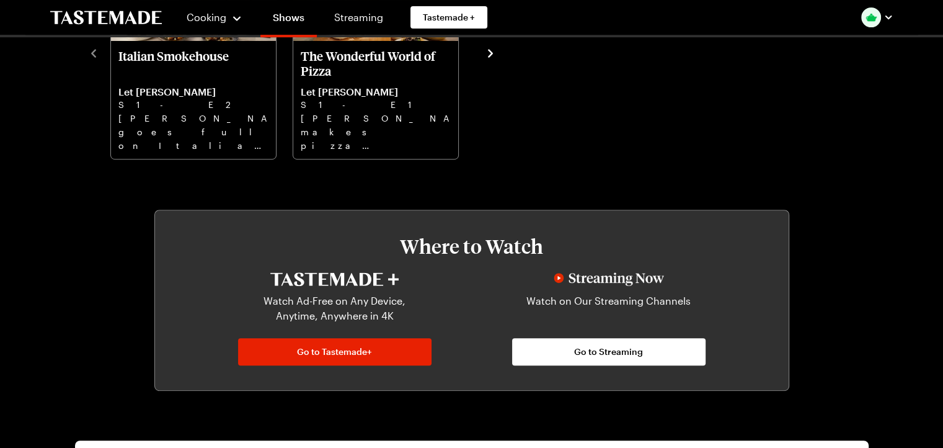
click at [491, 51] on icon "navigate to next item" at bounding box center [490, 53] width 5 height 8
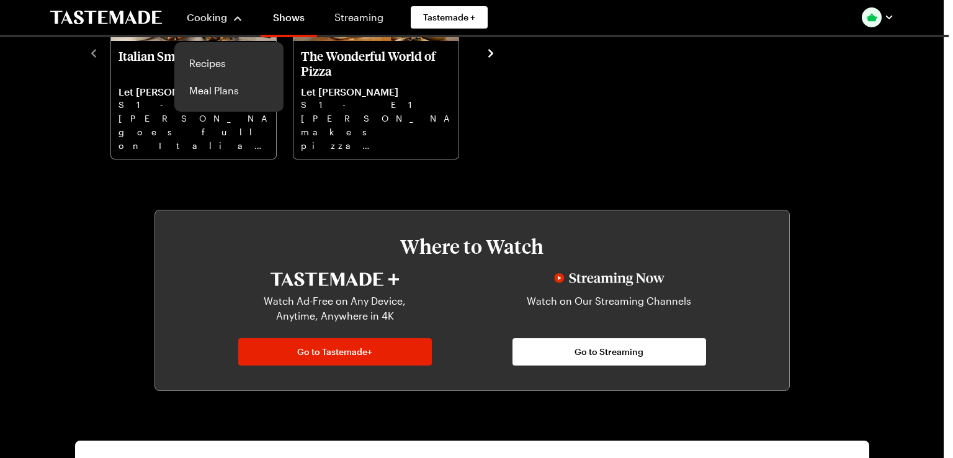
click at [221, 23] on span "Cooking" at bounding box center [207, 17] width 40 height 12
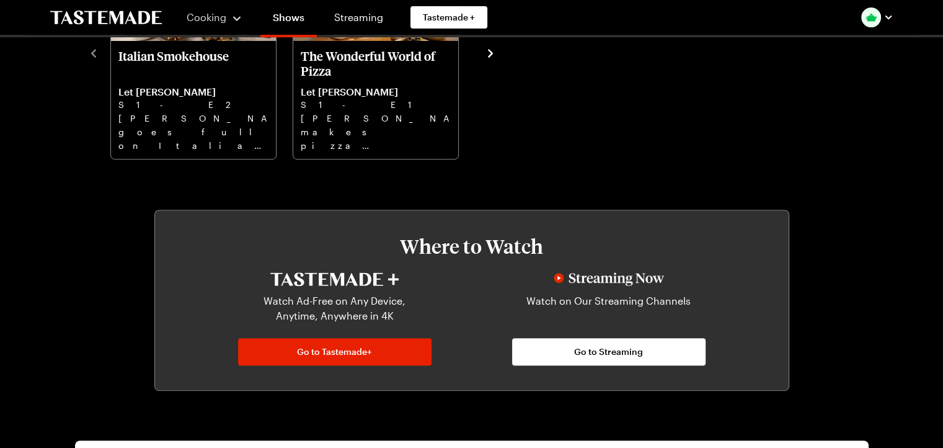
click at [221, 23] on span "Cooking" at bounding box center [207, 17] width 40 height 12
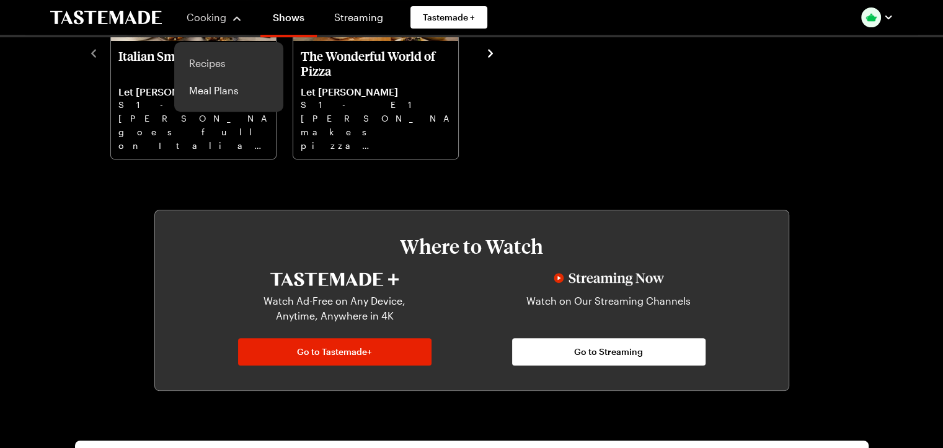
click at [213, 58] on link "Recipes" at bounding box center [229, 63] width 94 height 27
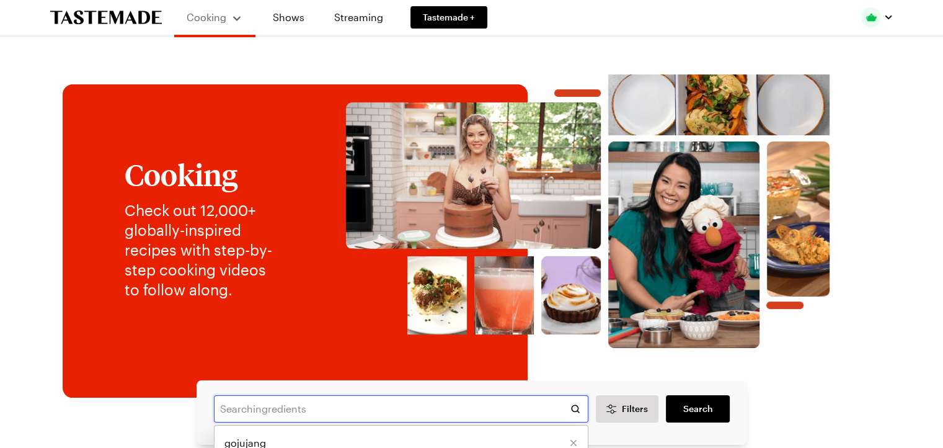
click at [512, 412] on input "text" at bounding box center [401, 408] width 375 height 27
type input "grandma pie"
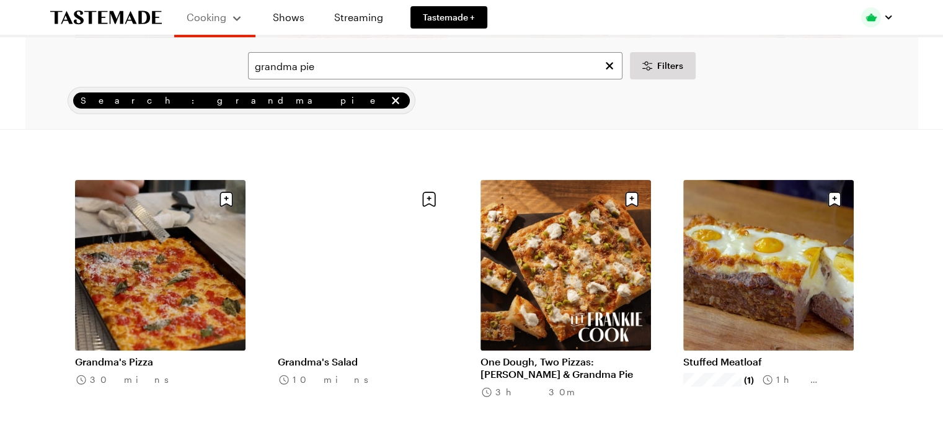
scroll to position [323, 0]
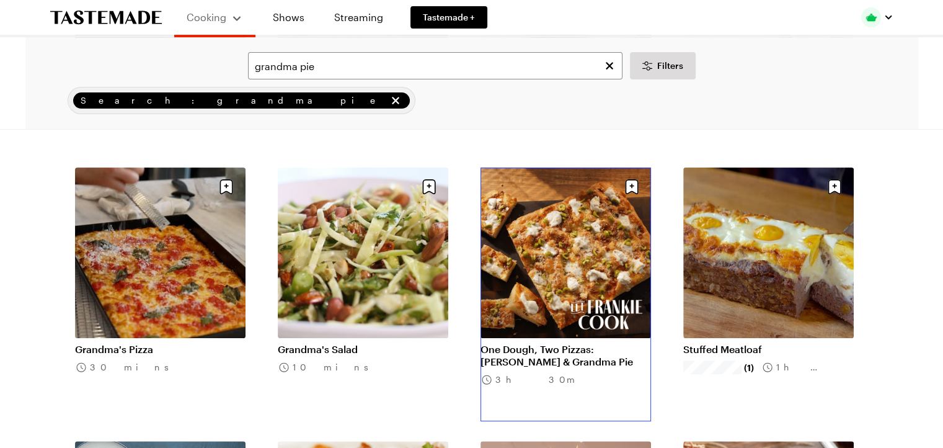
click at [618, 346] on link "One Dough, Two Pizzas: [PERSON_NAME] & Grandma Pie" at bounding box center [566, 355] width 171 height 25
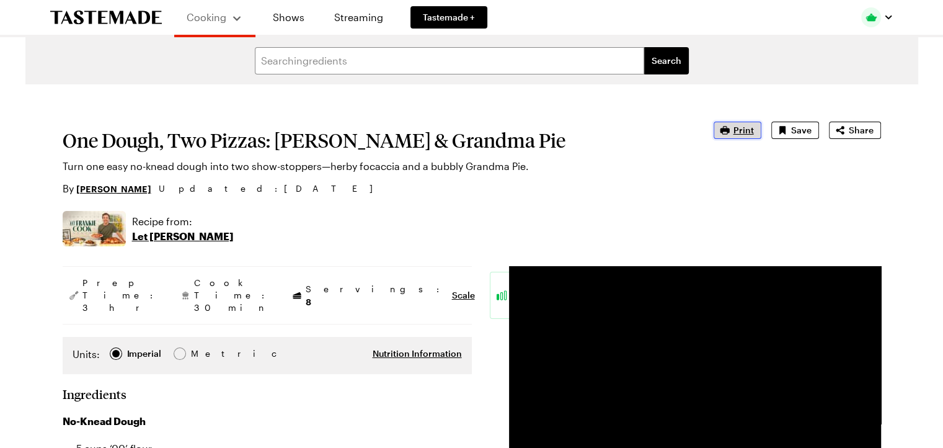
click at [747, 128] on span "Print" at bounding box center [744, 130] width 20 height 12
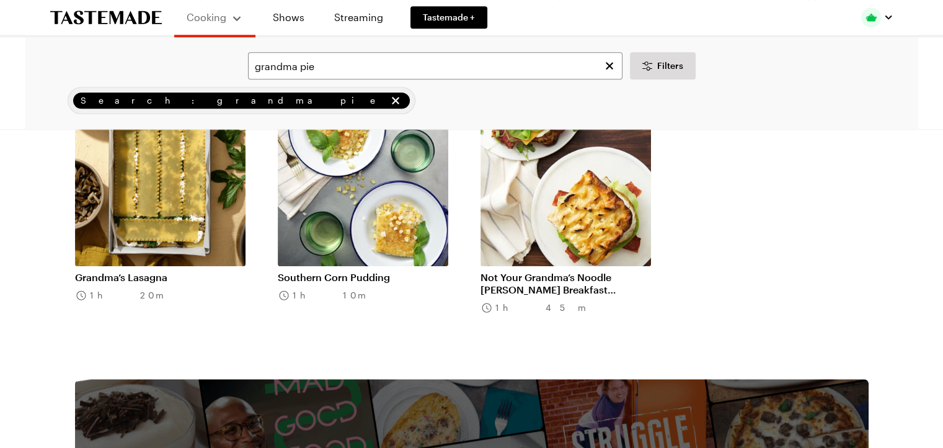
scroll to position [958, 0]
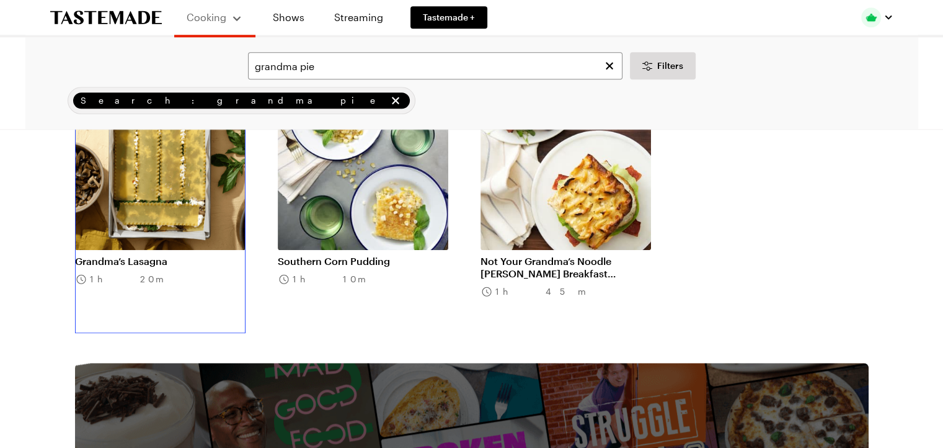
click at [146, 255] on link "Grandma’s Lasagna" at bounding box center [160, 261] width 171 height 12
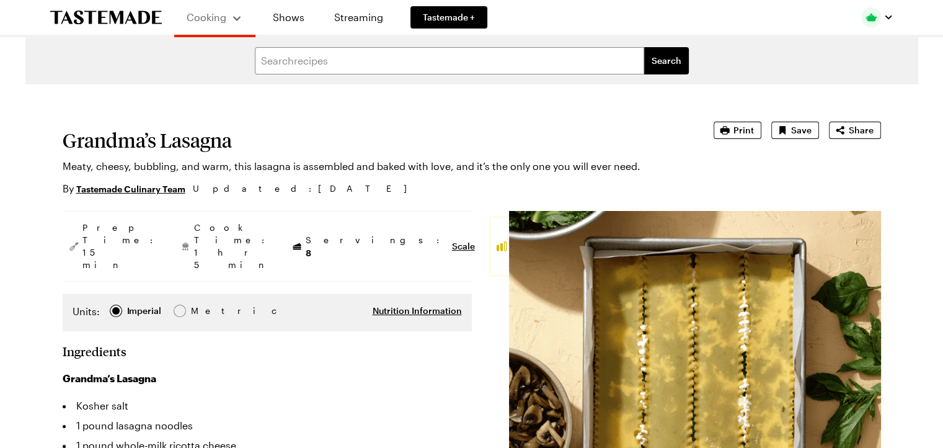
type textarea "x"
click at [723, 130] on icon "button" at bounding box center [724, 130] width 9 height 8
